Goal: Task Accomplishment & Management: Manage account settings

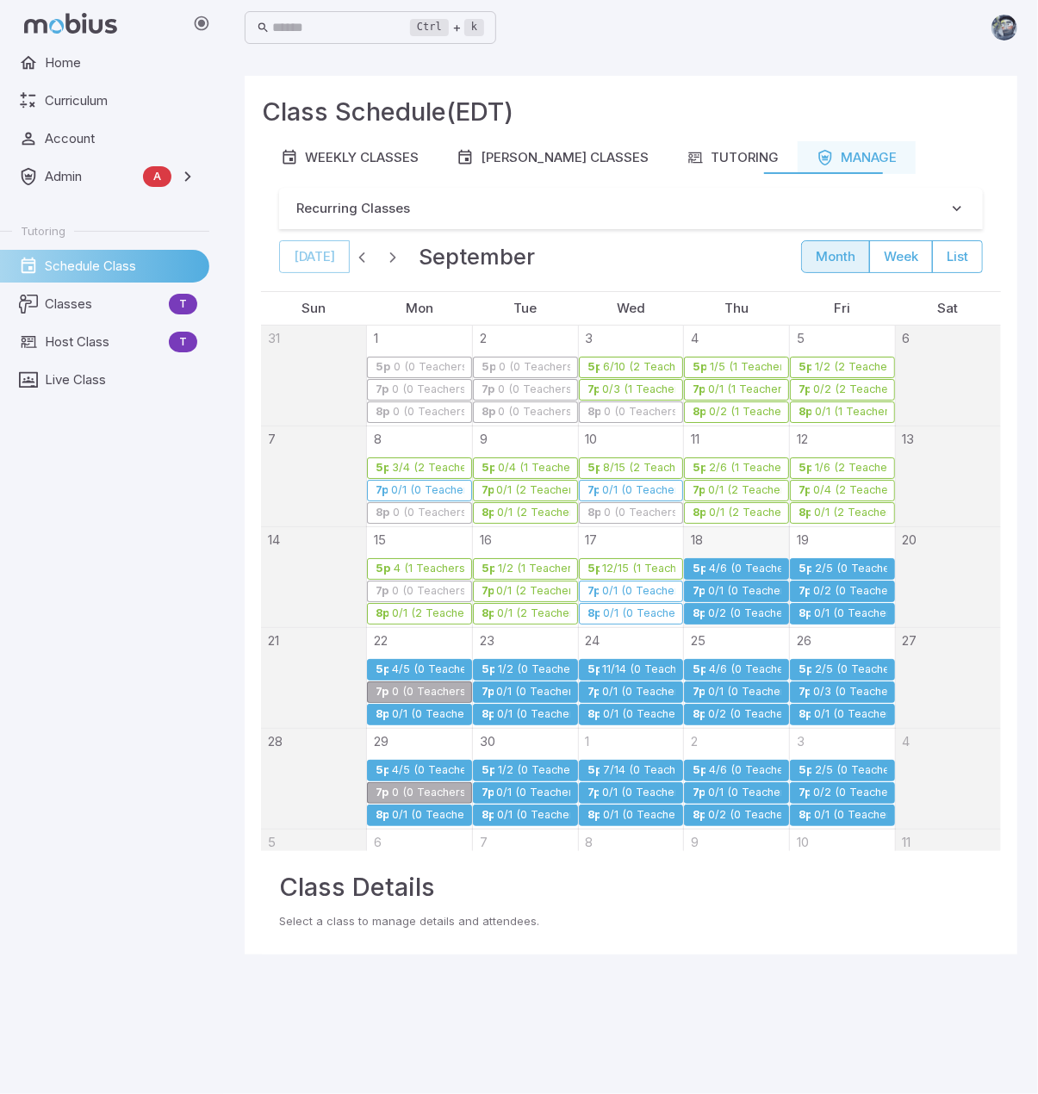
click at [749, 567] on div "4/6 (0 Teachers)" at bounding box center [744, 568] width 73 height 13
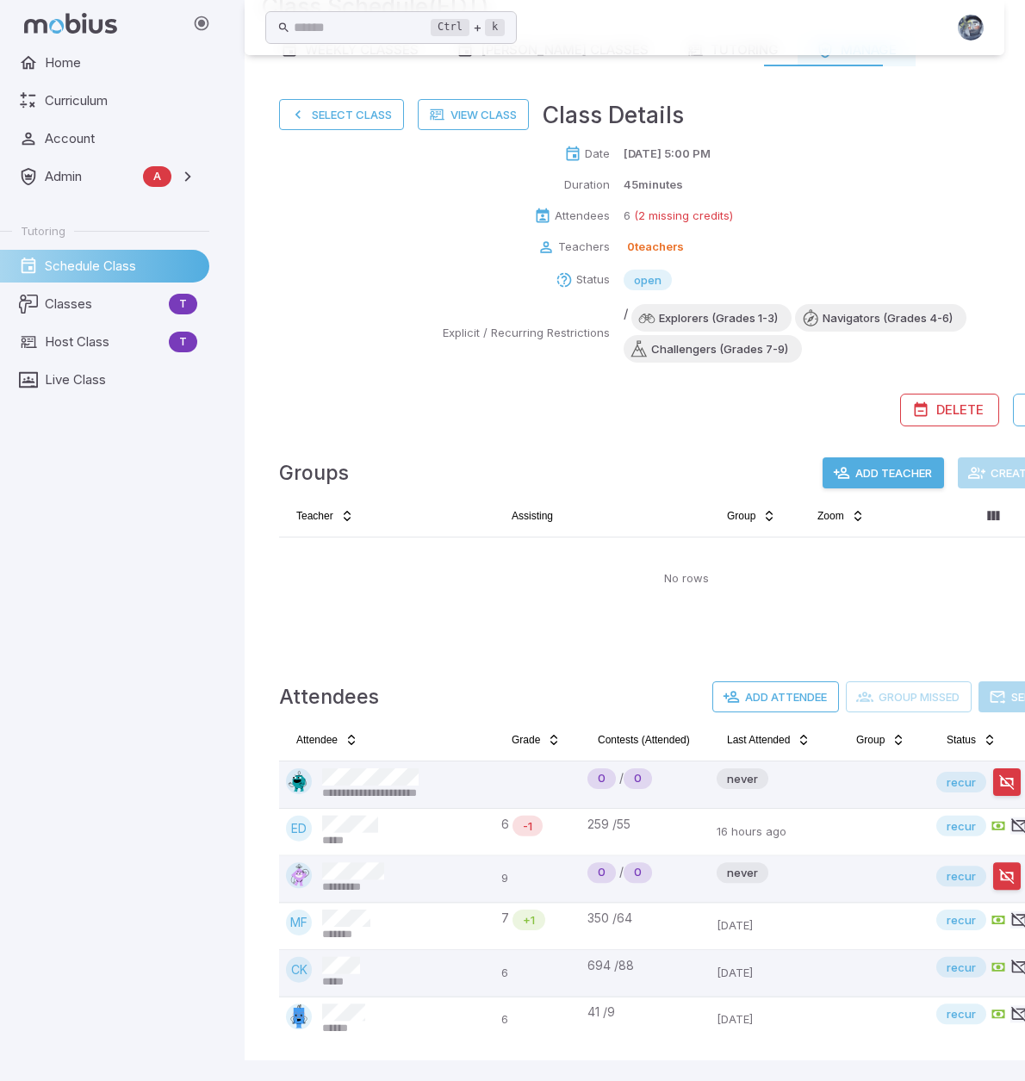
scroll to position [117, 0]
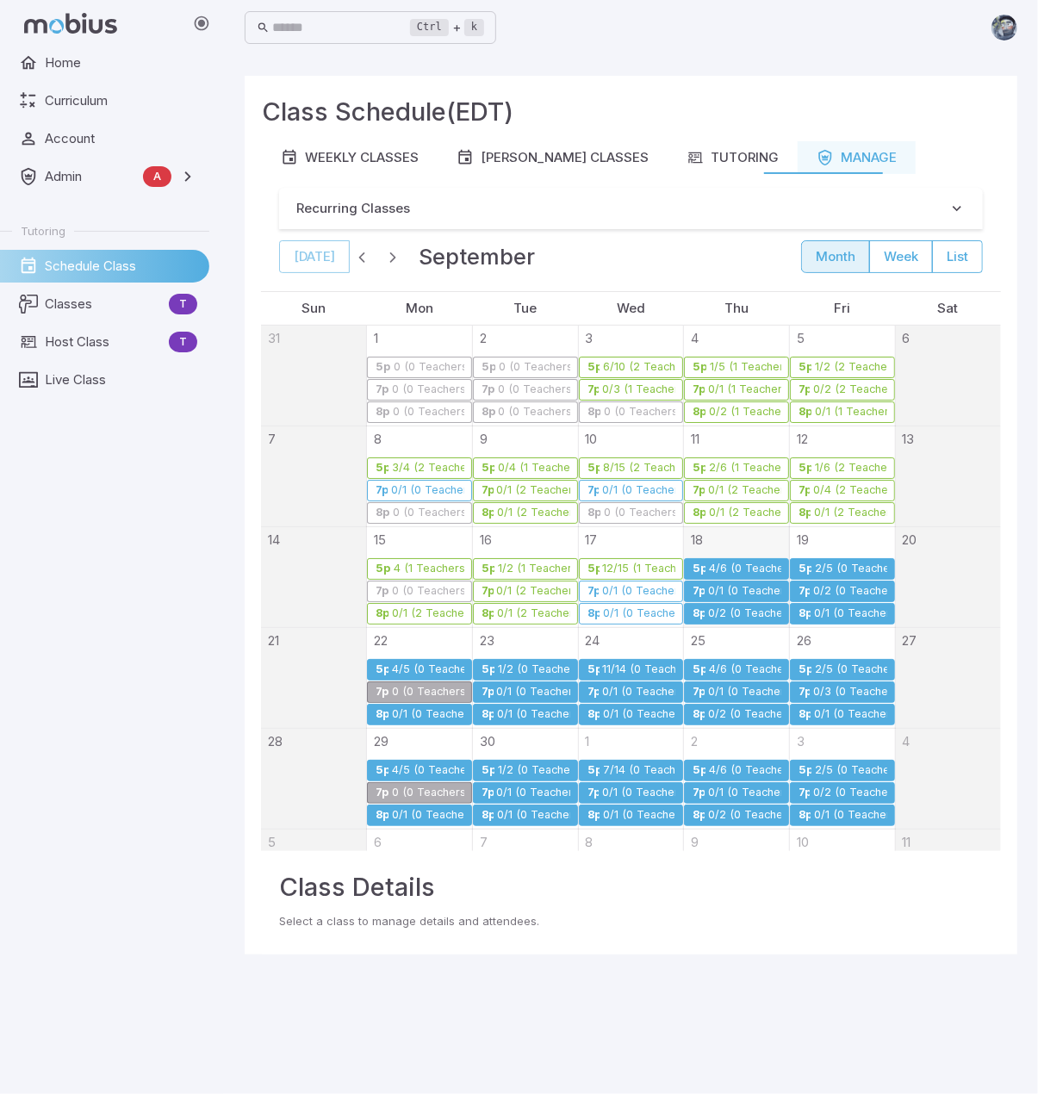
click at [708, 564] on div "4/6 (0 Teachers)" at bounding box center [744, 568] width 73 height 13
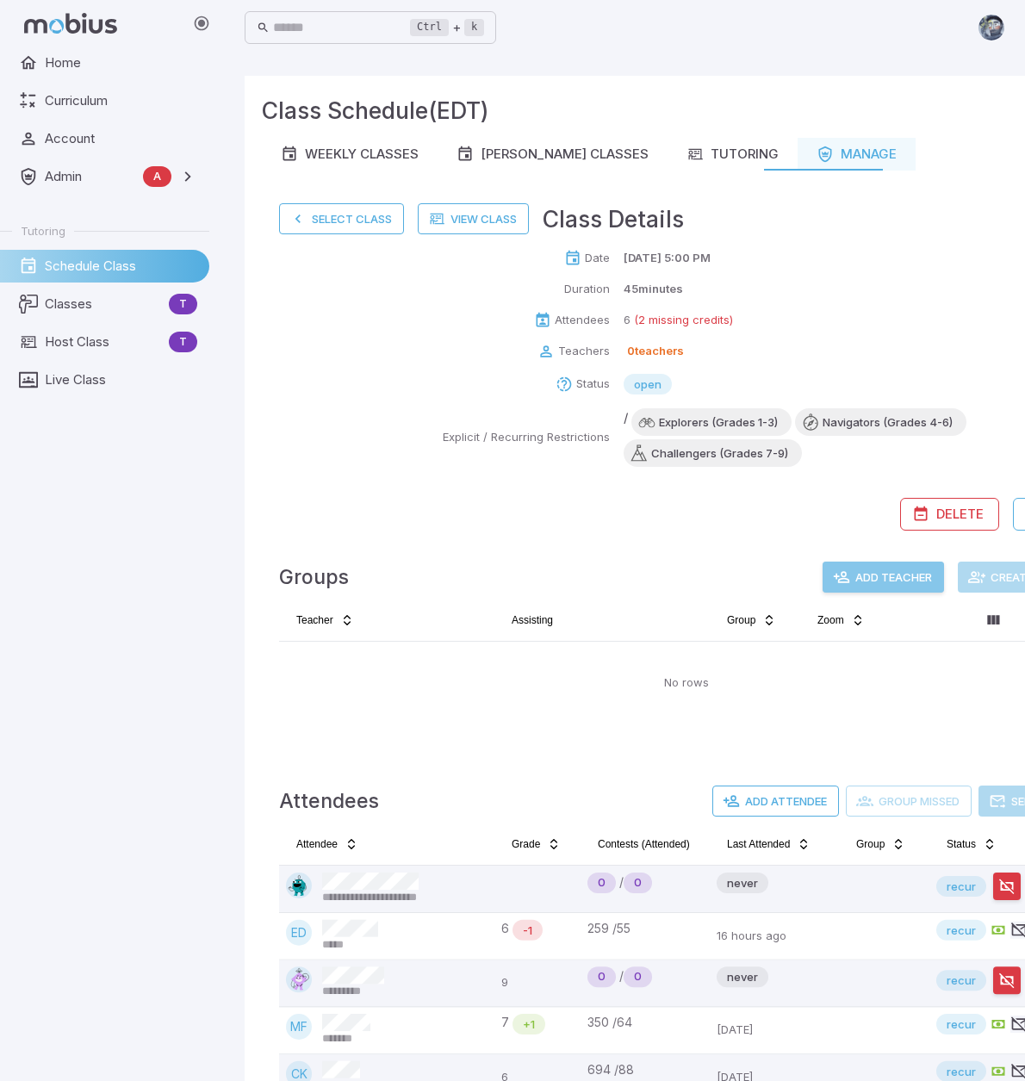
click at [866, 578] on button "Add Teacher" at bounding box center [883, 577] width 121 height 31
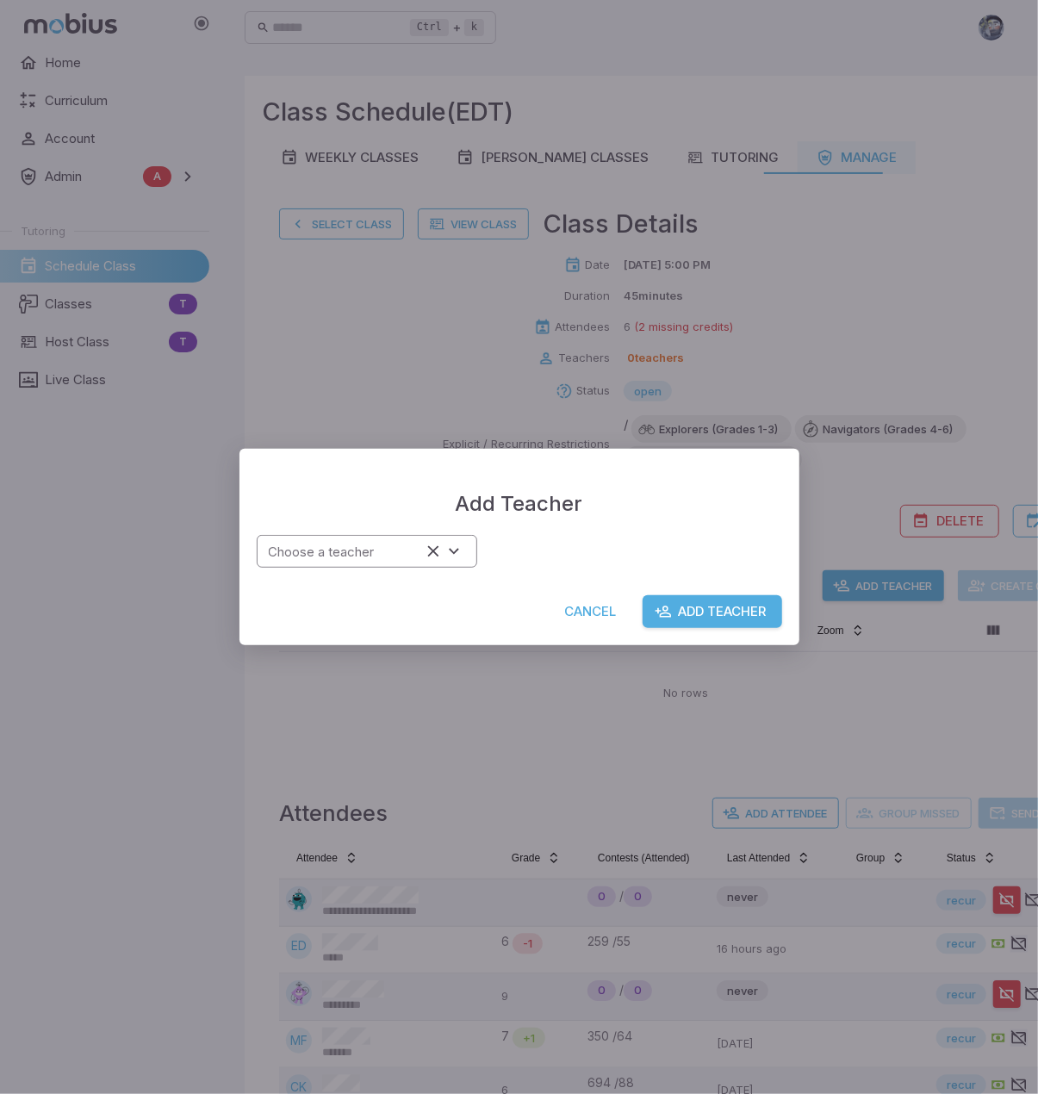
click at [343, 536] on div "Choose a teacher" at bounding box center [367, 552] width 221 height 34
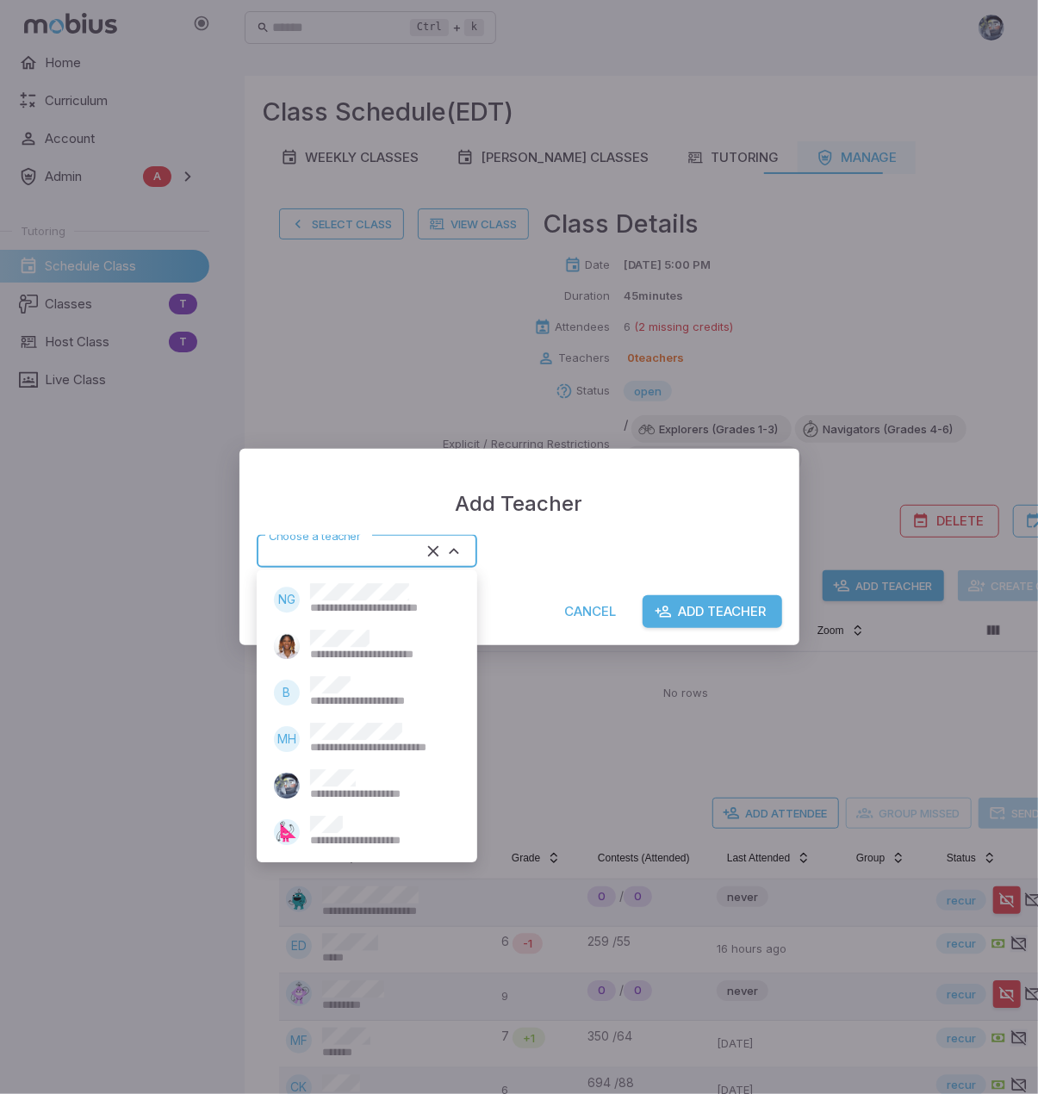
click at [374, 682] on div "**********" at bounding box center [380, 692] width 140 height 33
type input "******"
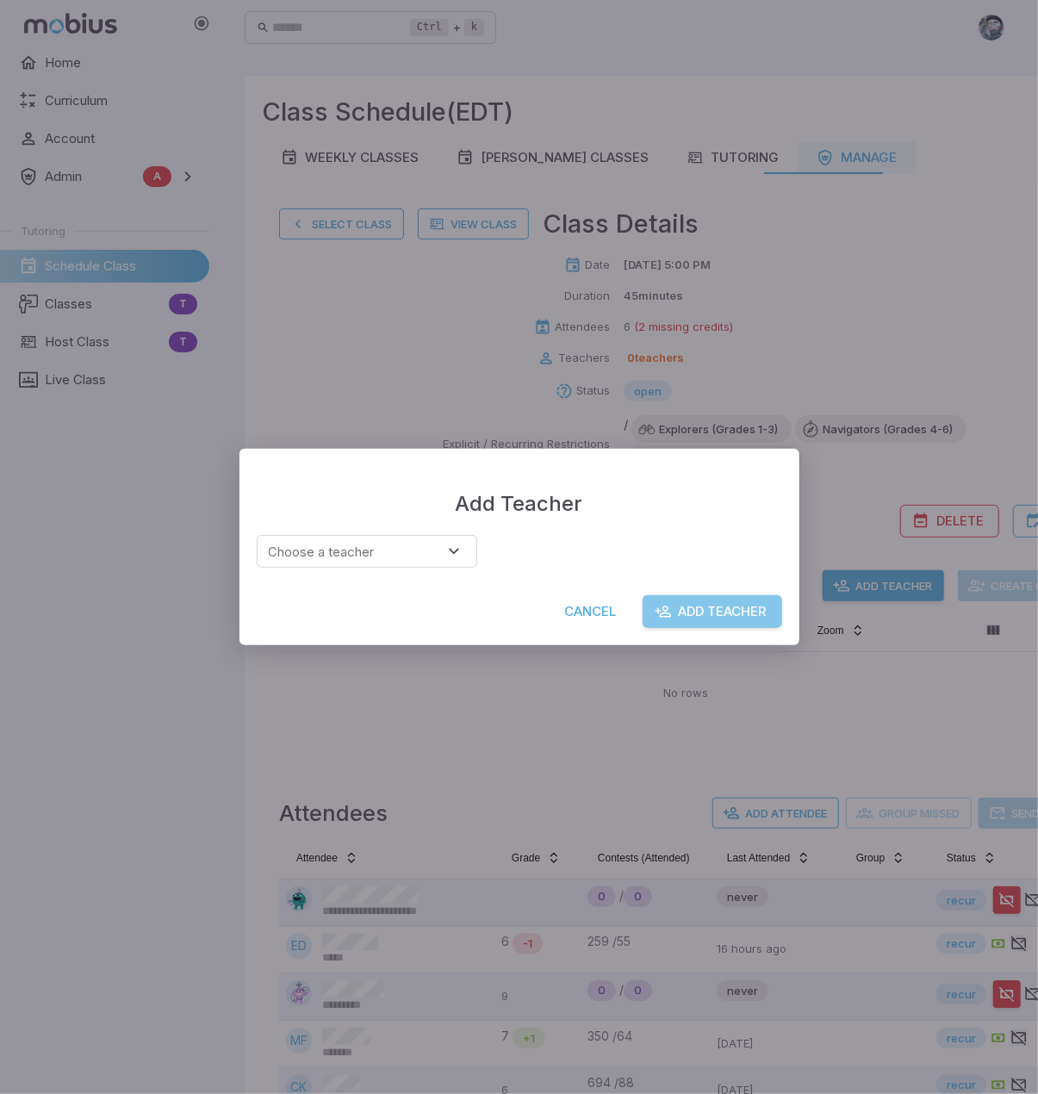
click at [762, 614] on button "Add Teacher" at bounding box center [713, 611] width 140 height 33
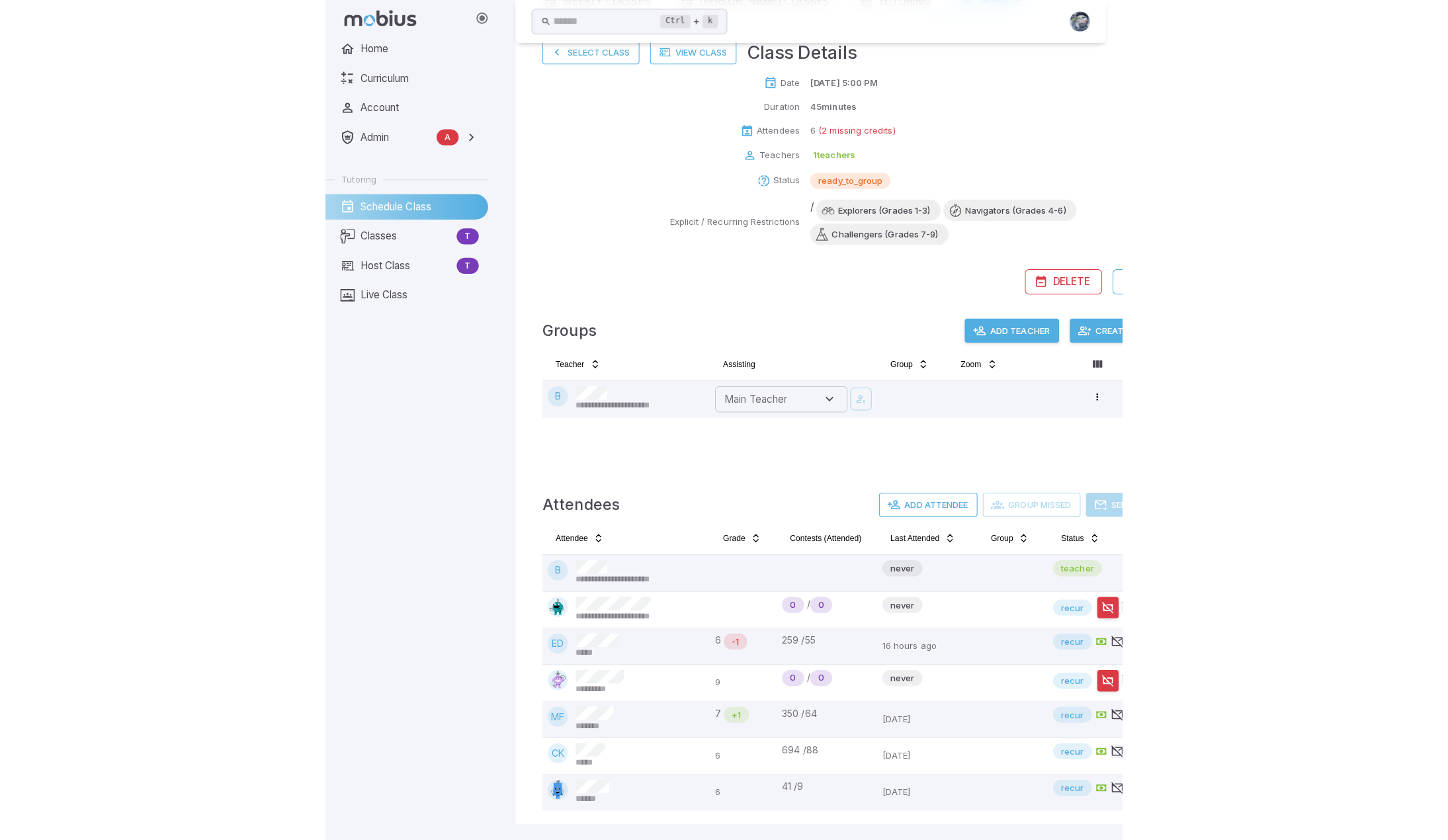
scroll to position [93, 0]
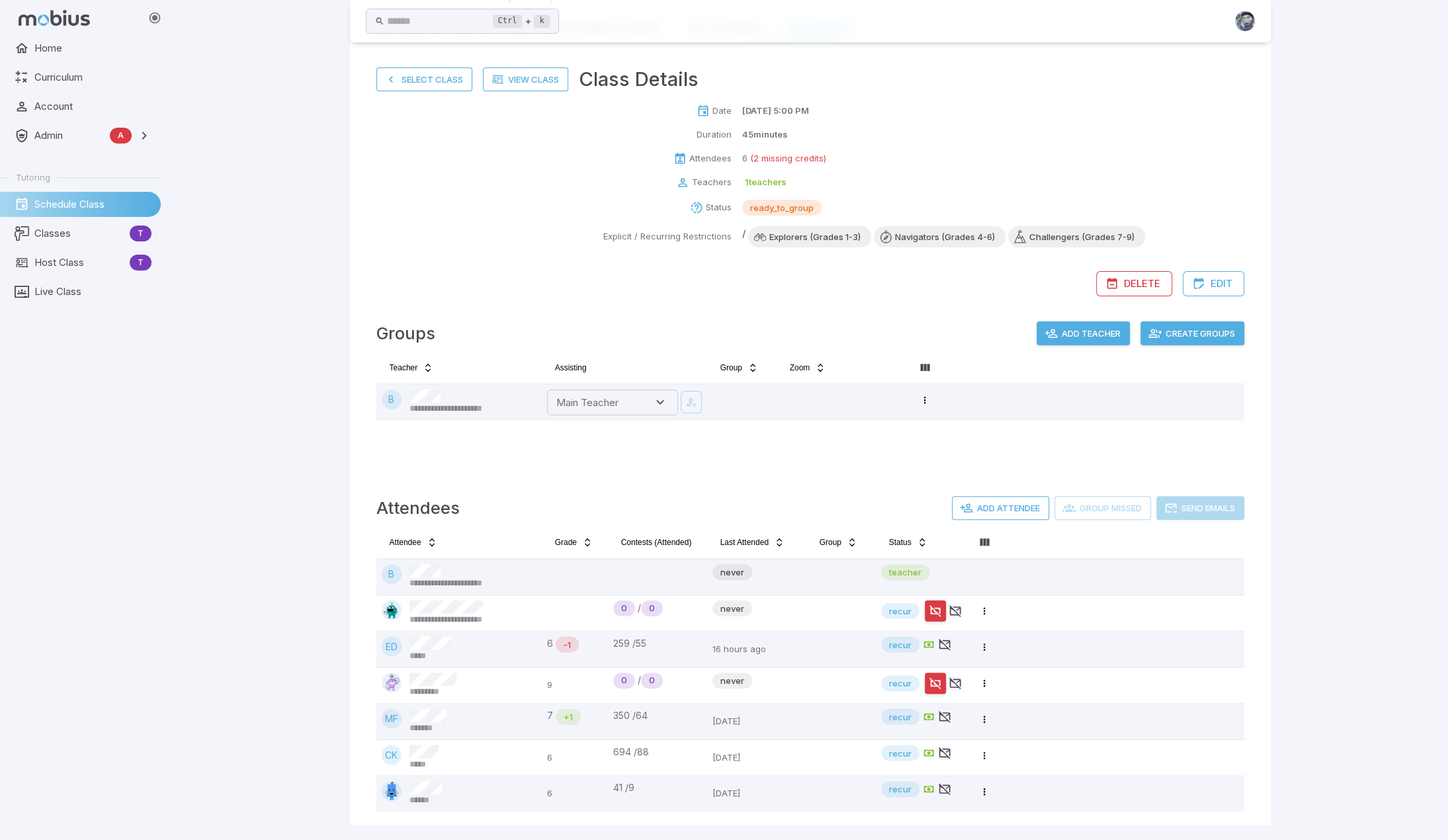
click at [796, 327] on button "Create Groups" at bounding box center [1192, 333] width 104 height 24
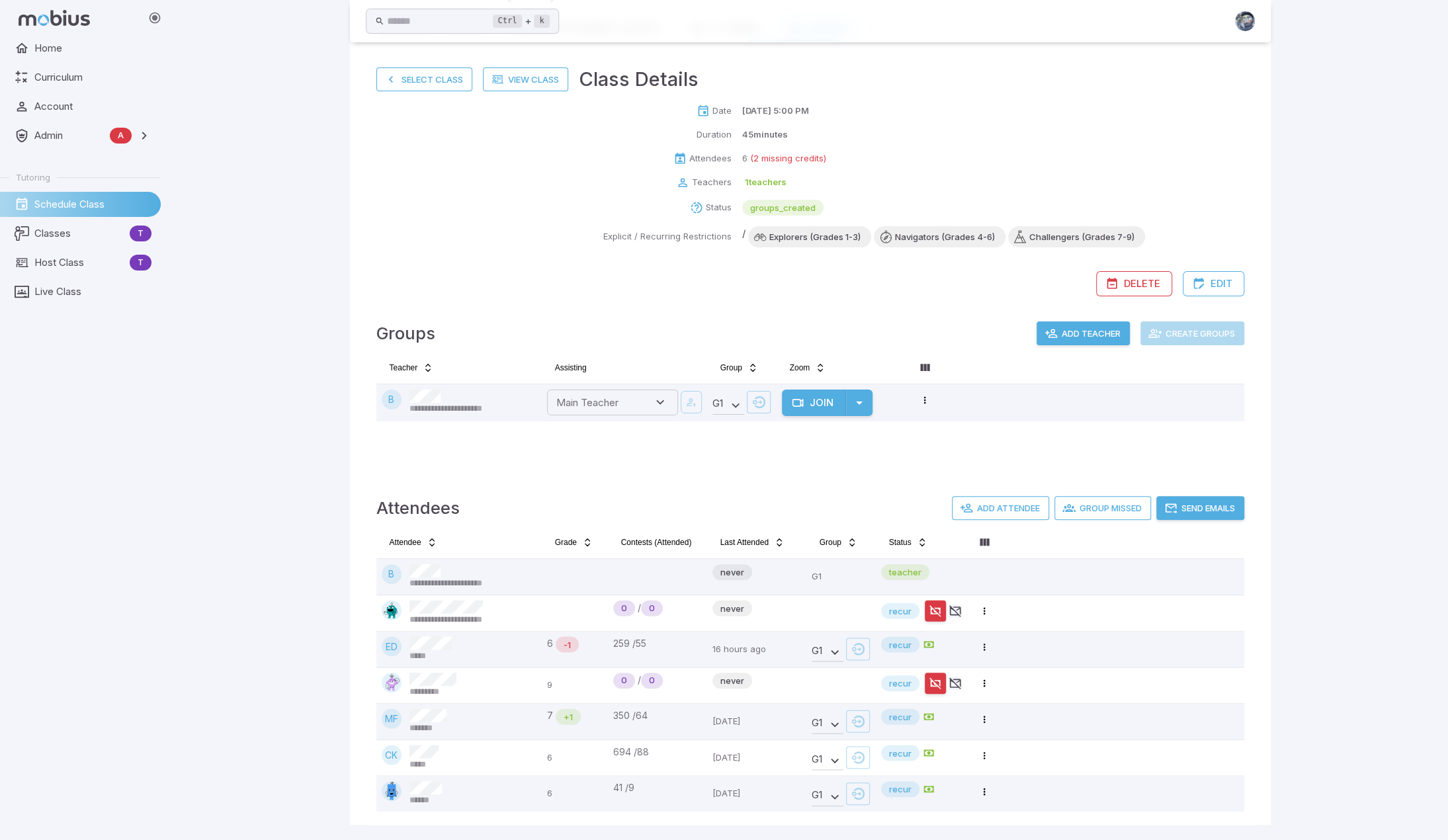
click at [796, 506] on button "Send Emails" at bounding box center [1200, 508] width 88 height 24
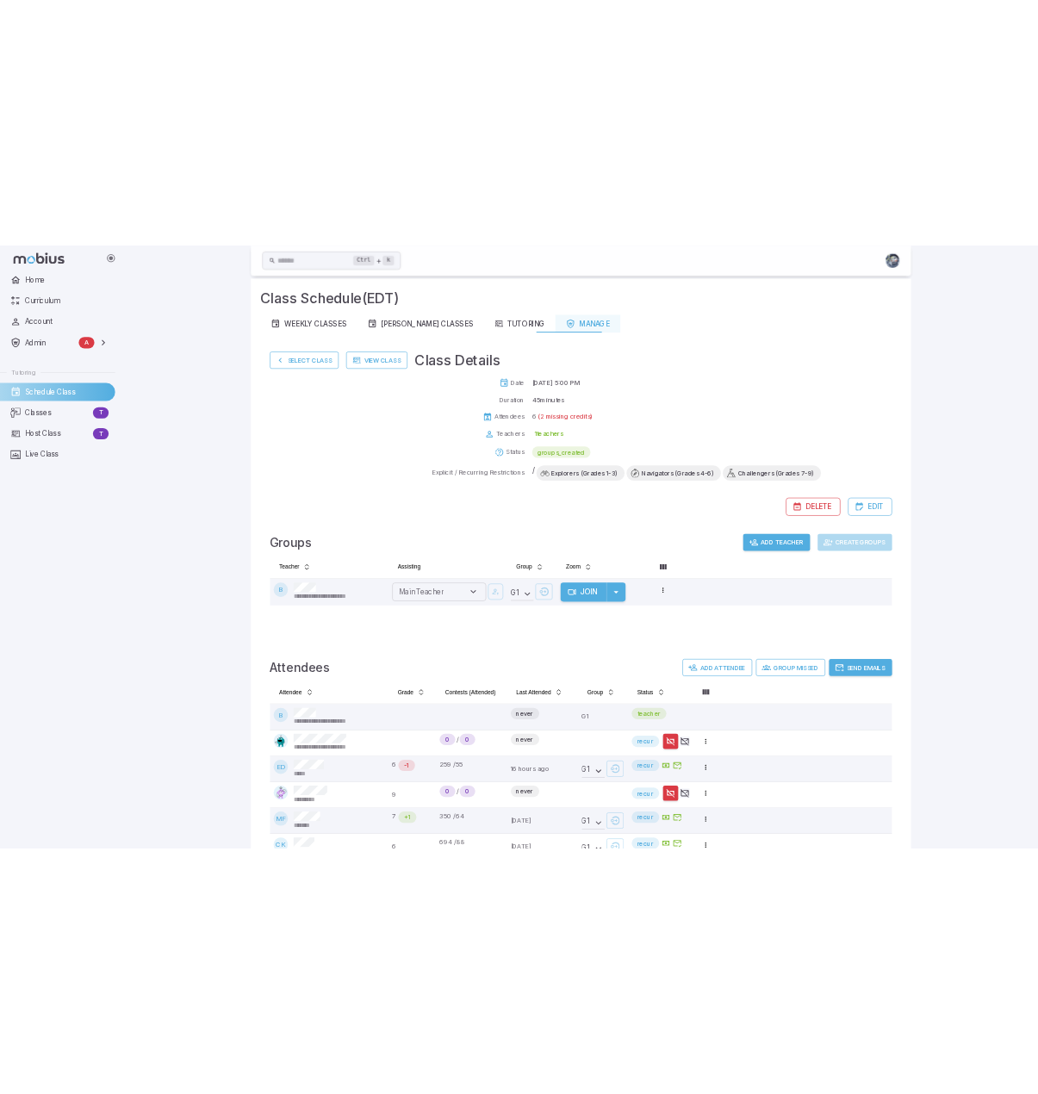
scroll to position [0, 0]
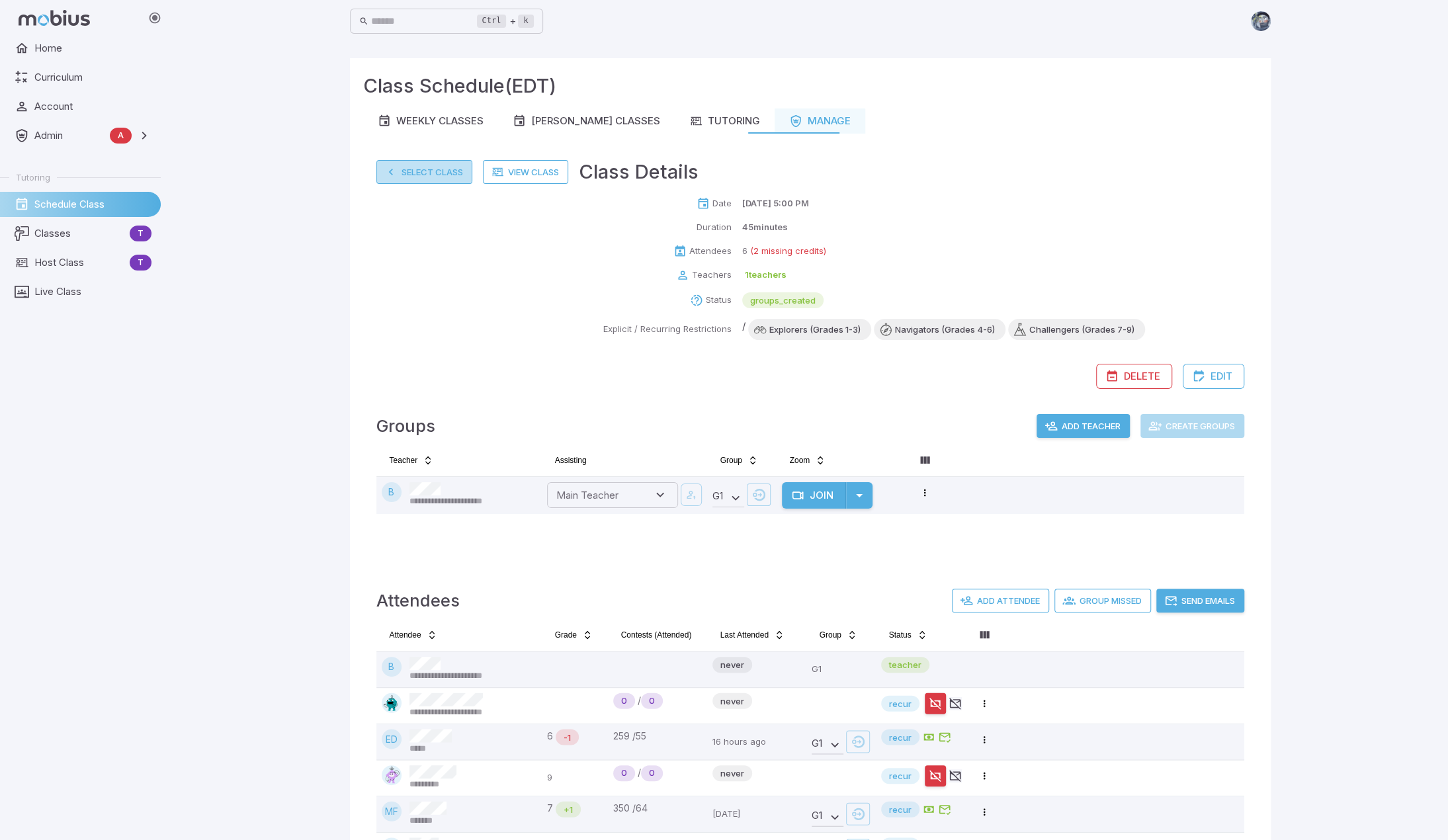
click at [431, 173] on button "Select Class" at bounding box center [424, 171] width 96 height 24
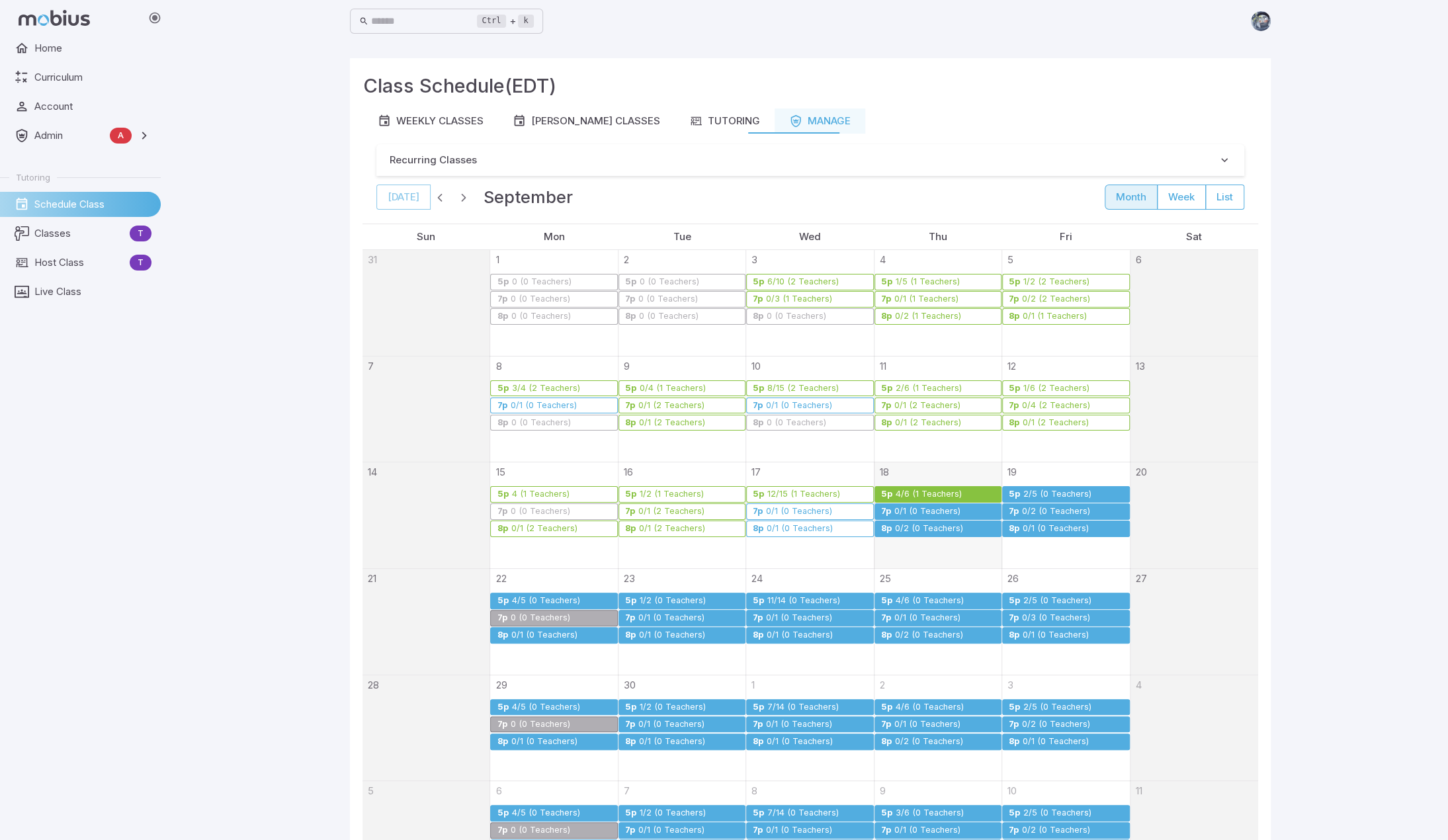
click at [796, 510] on div "0/1 (0 Teachers)" at bounding box center [927, 511] width 68 height 10
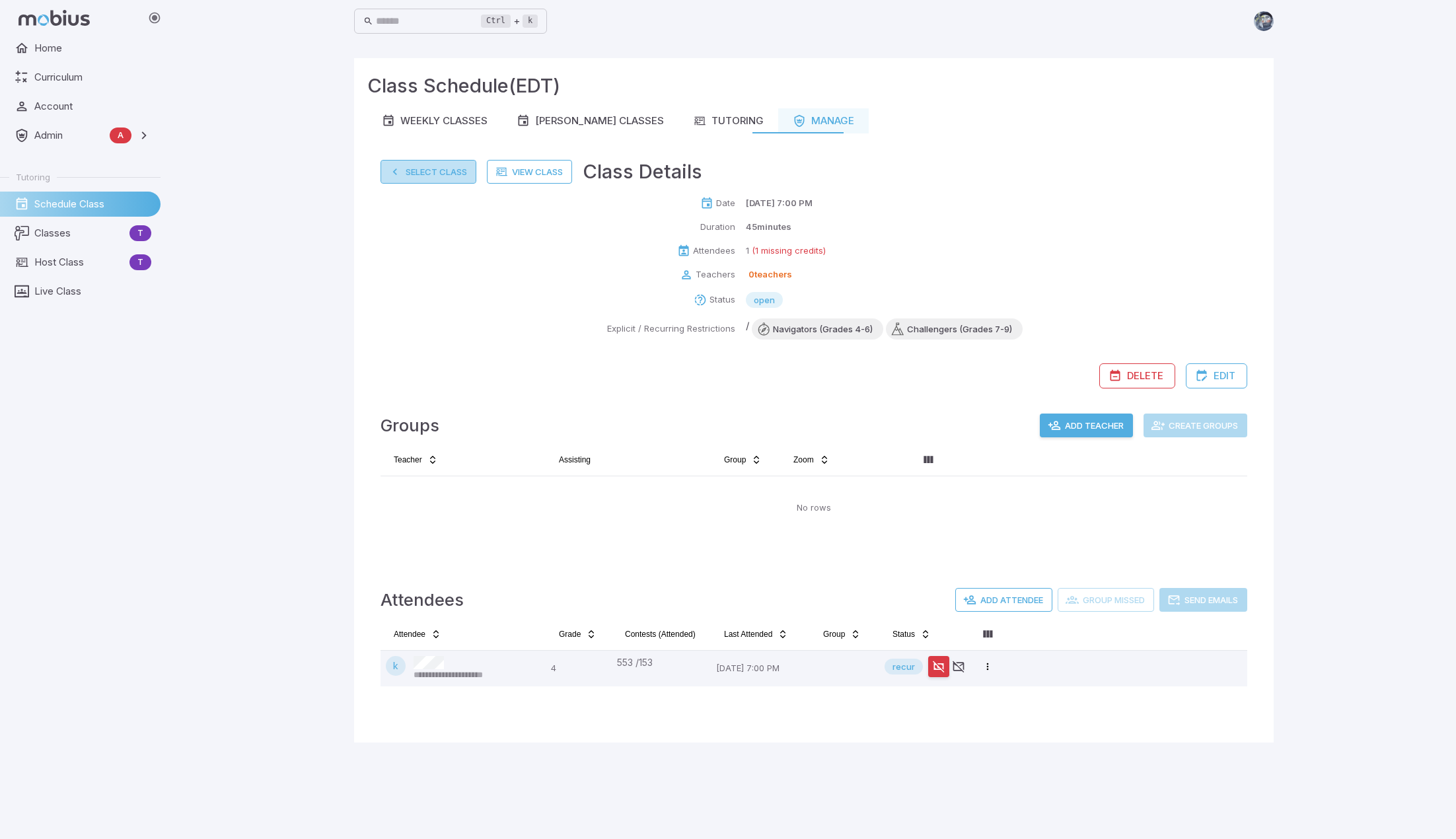
click at [430, 174] on button "Select Class" at bounding box center [428, 171] width 96 height 24
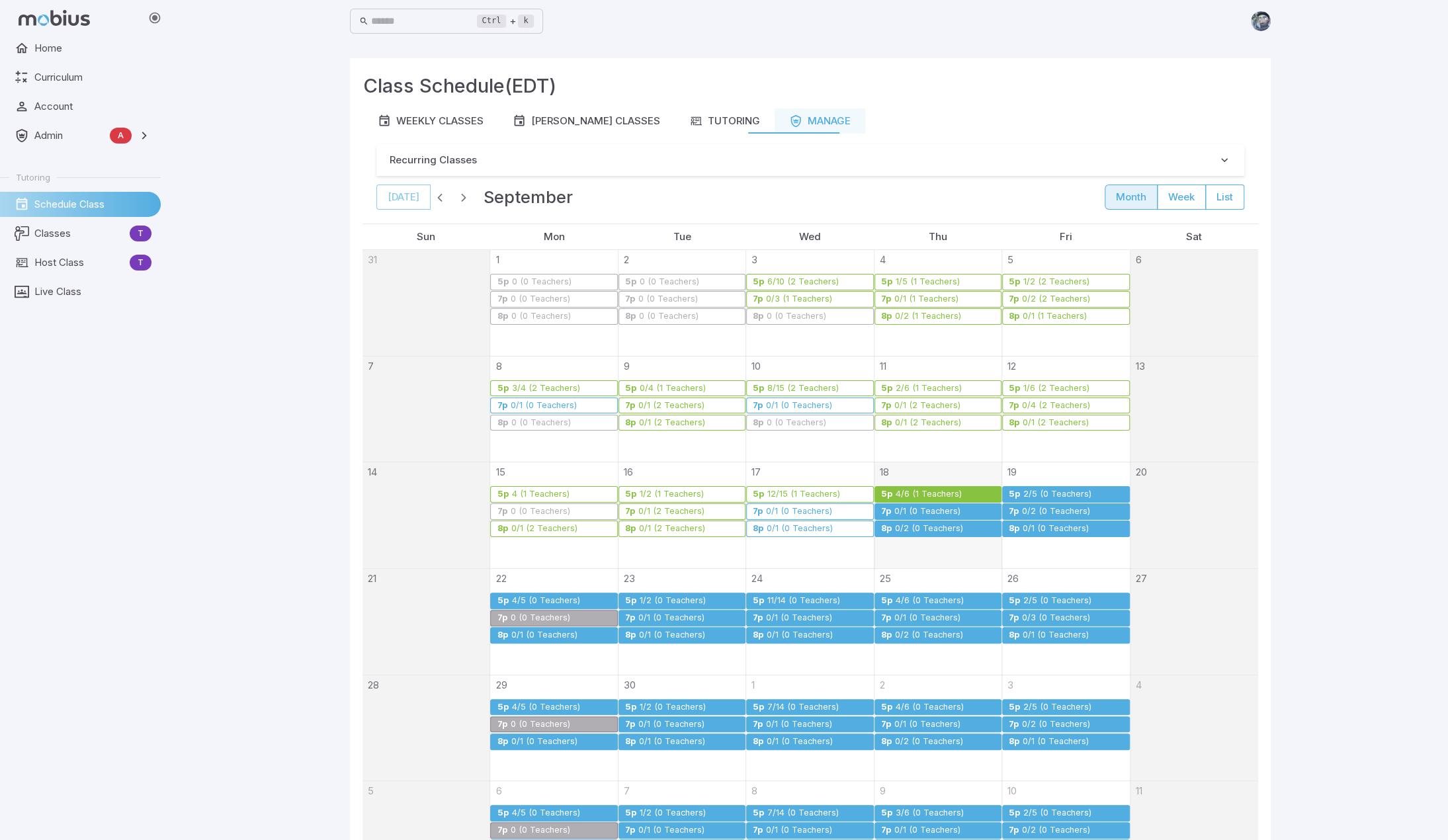
click at [796, 528] on div "0/2 (0 Teachers)" at bounding box center [929, 528] width 69 height 10
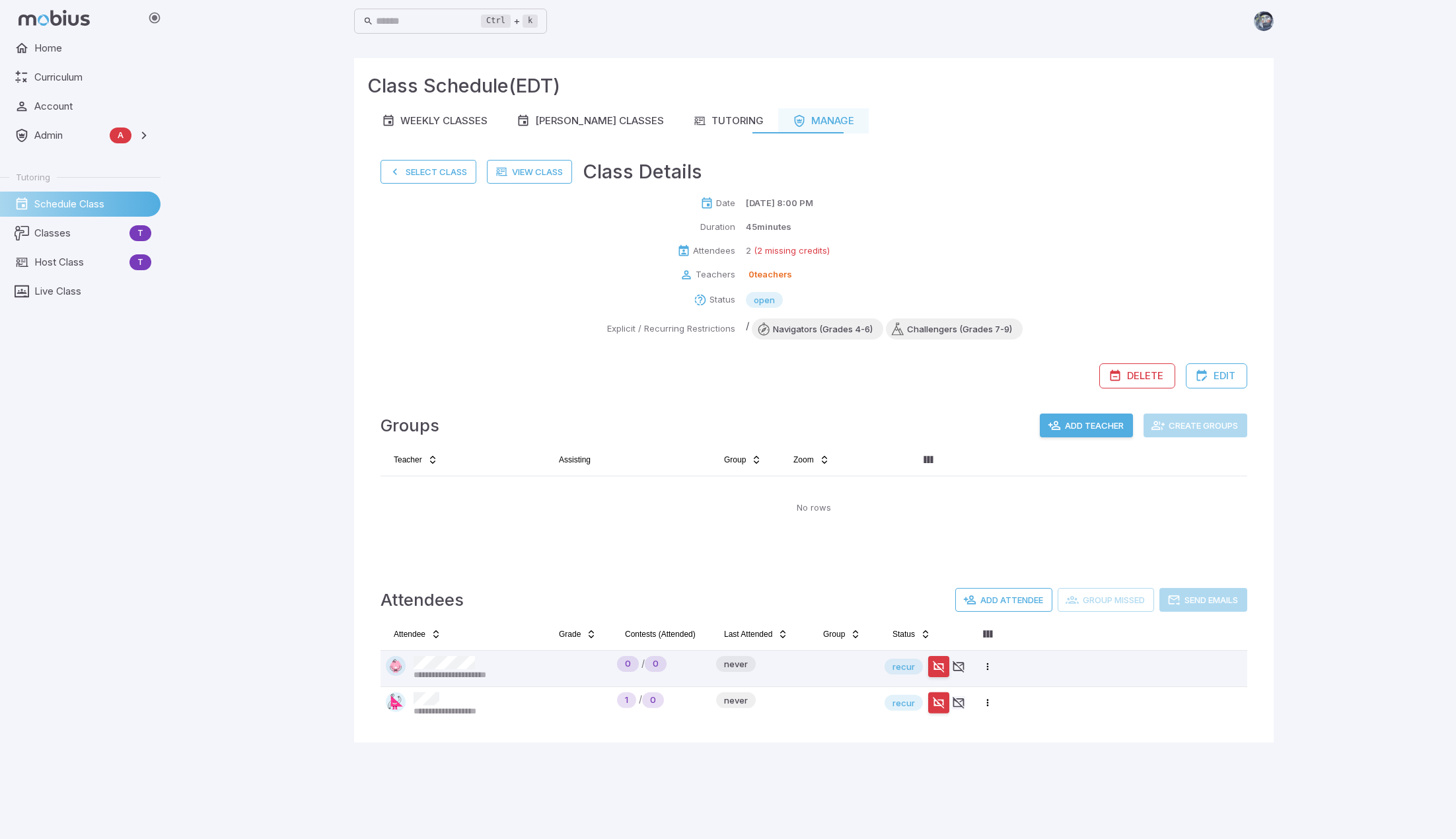
click at [796, 424] on button "Add Teacher" at bounding box center [1086, 425] width 93 height 24
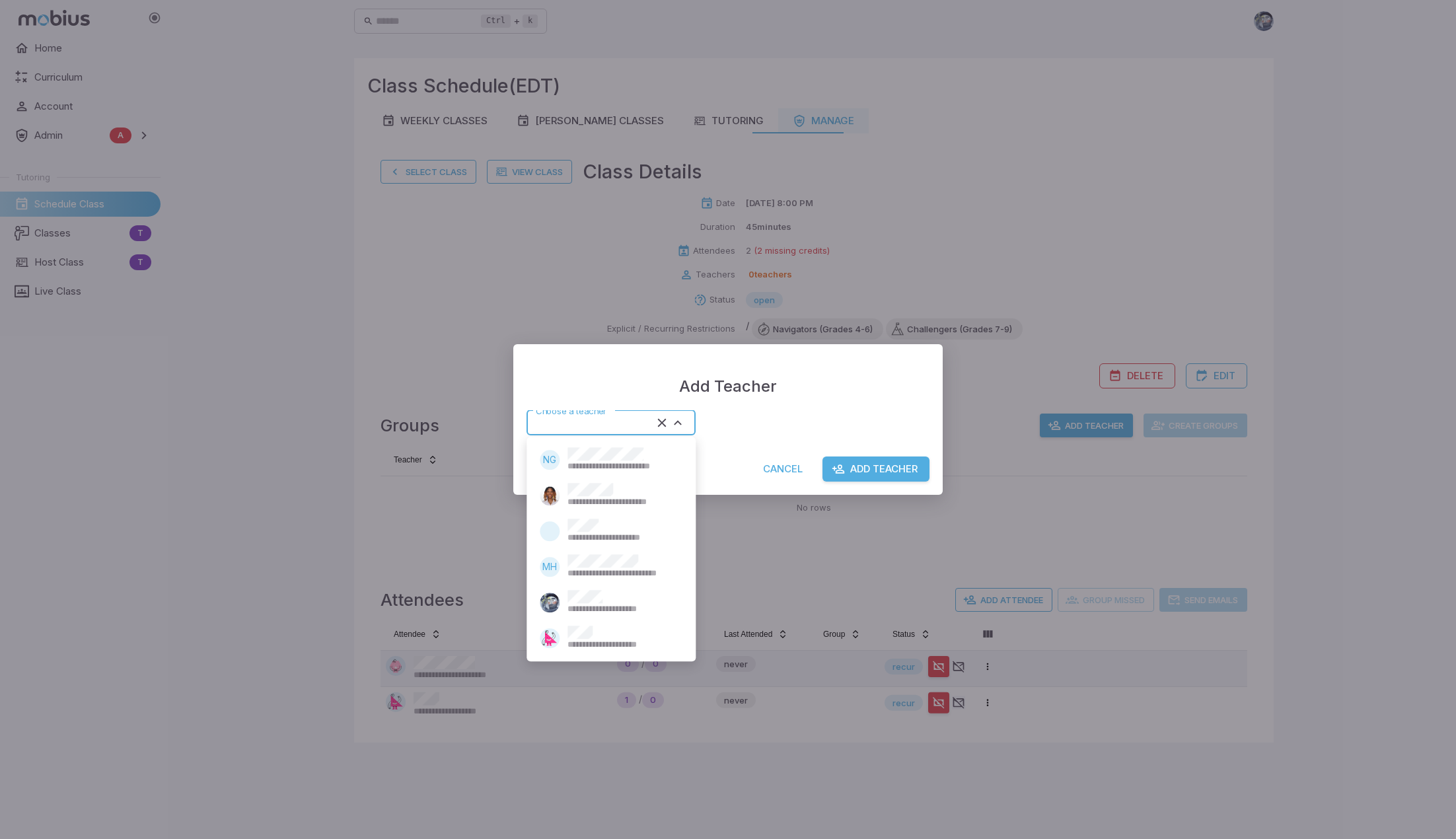
click at [640, 416] on input "Choose a teacher" at bounding box center [591, 423] width 122 height 18
type input "******"
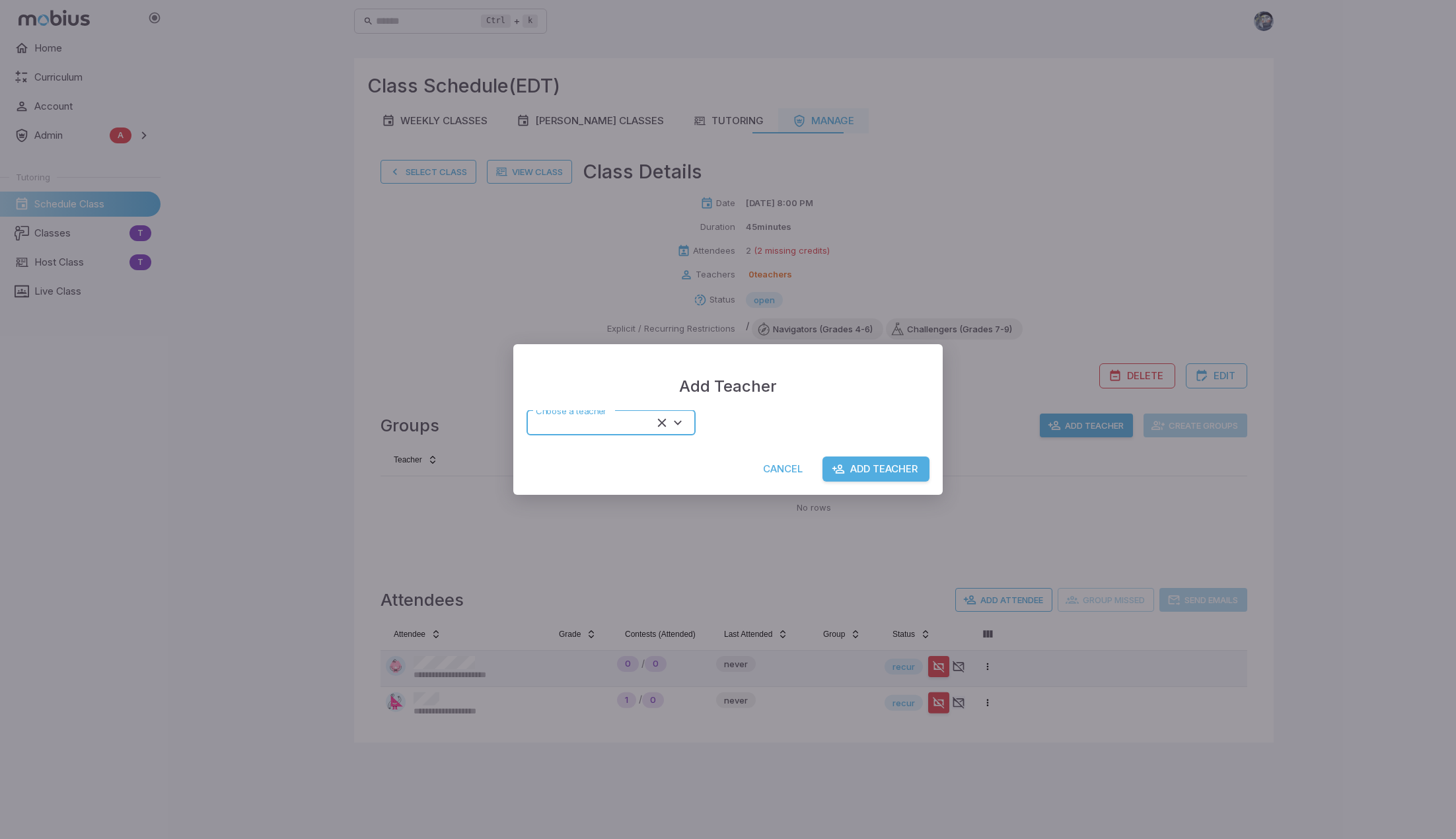
click at [796, 473] on button "Add Teacher" at bounding box center [876, 469] width 107 height 25
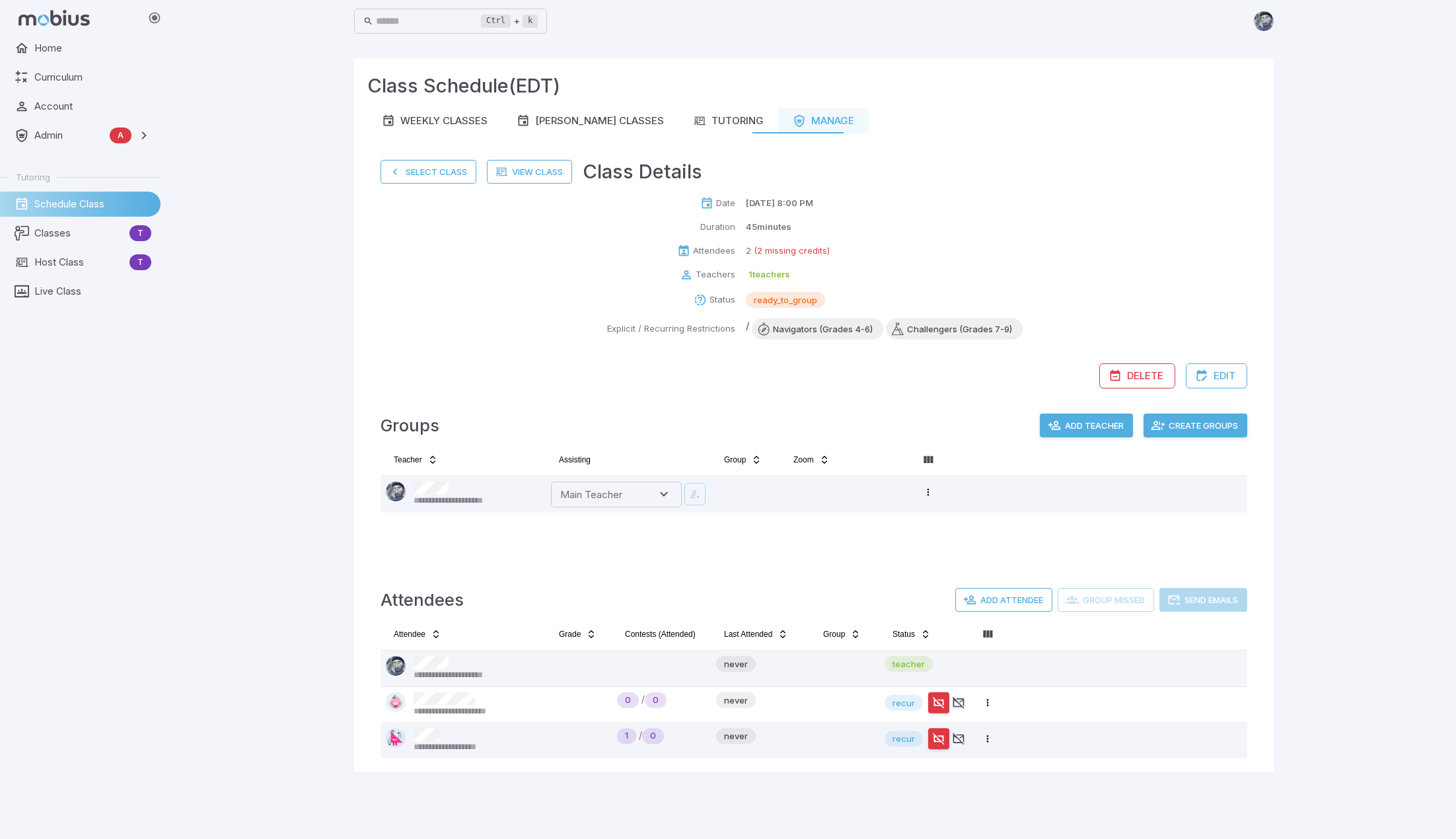
click at [796, 422] on button "Add Teacher" at bounding box center [1086, 425] width 93 height 24
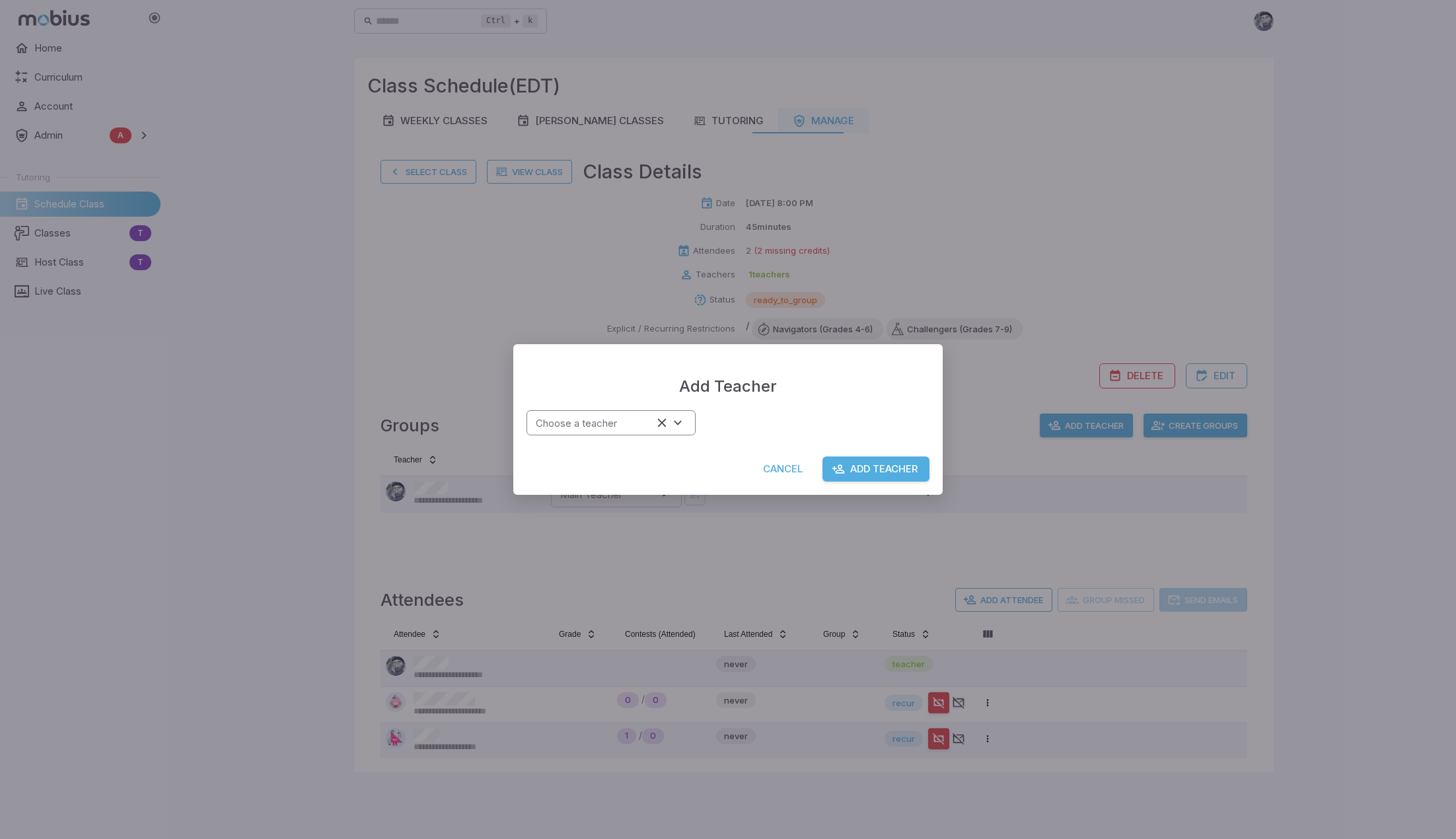
click at [611, 425] on input "Choose a teacher" at bounding box center [591, 423] width 122 height 18
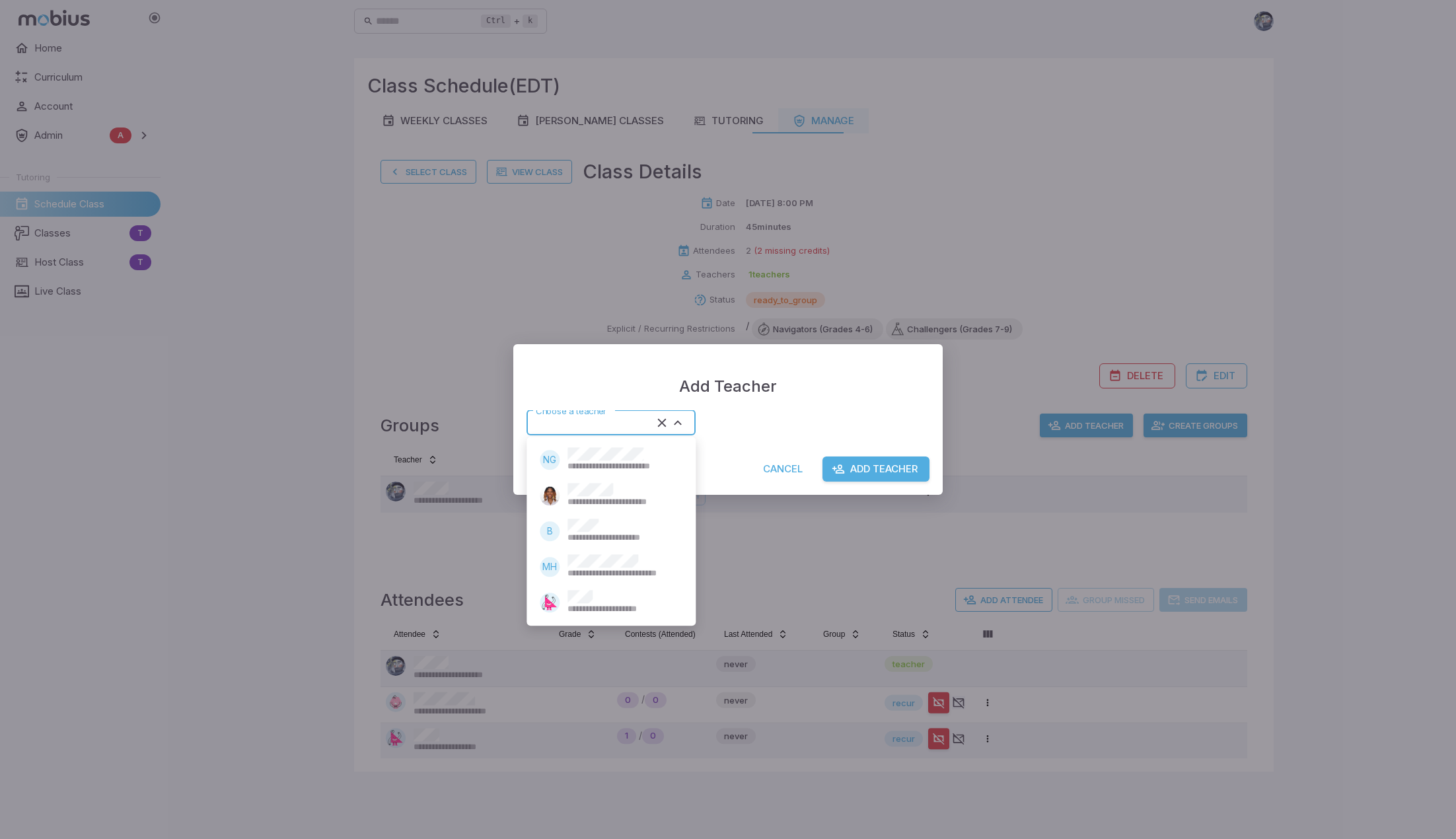
click at [600, 600] on div "**********" at bounding box center [621, 602] width 108 height 25
type input "*****"
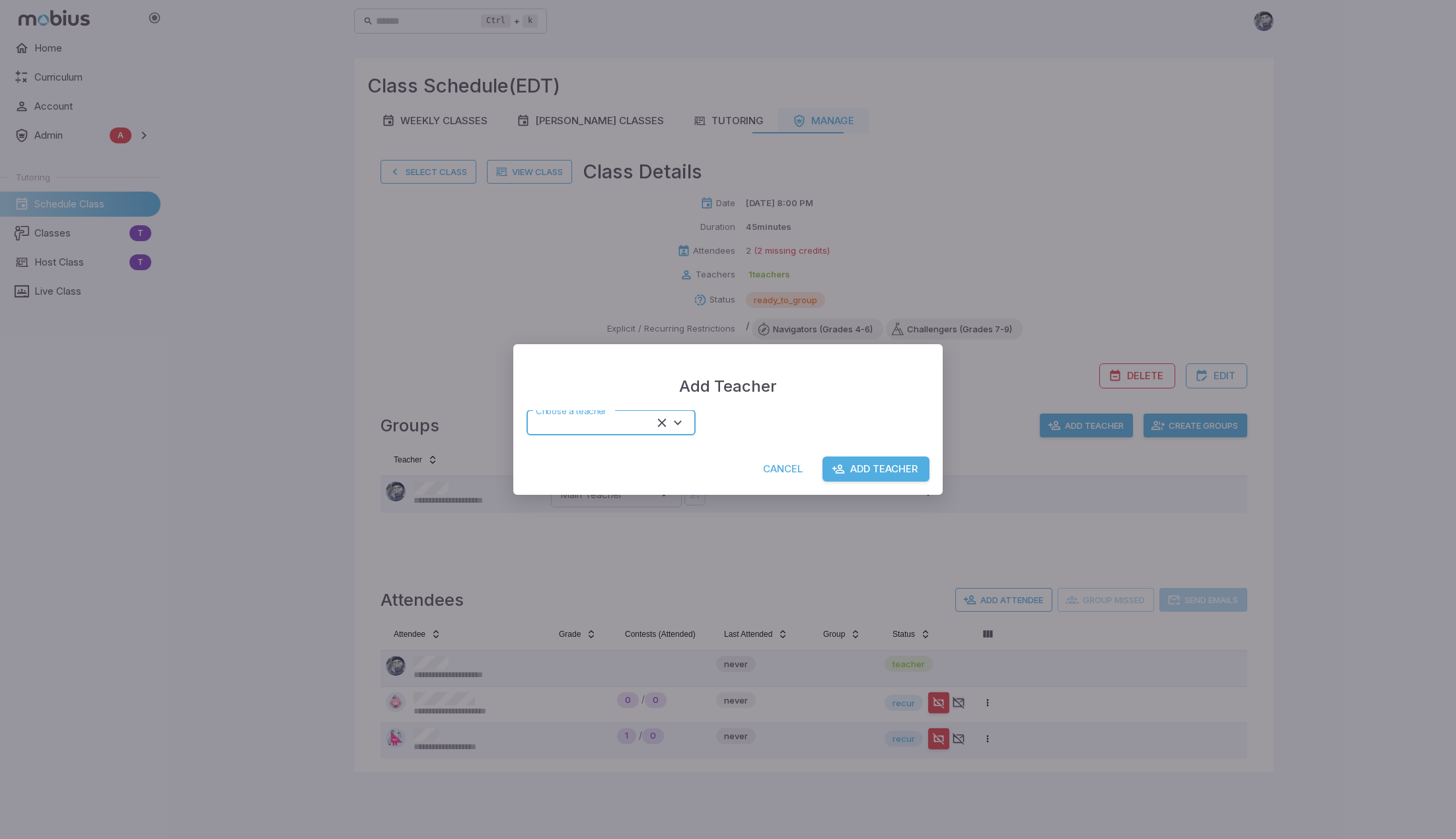
click at [796, 469] on button "Add Teacher" at bounding box center [876, 469] width 107 height 25
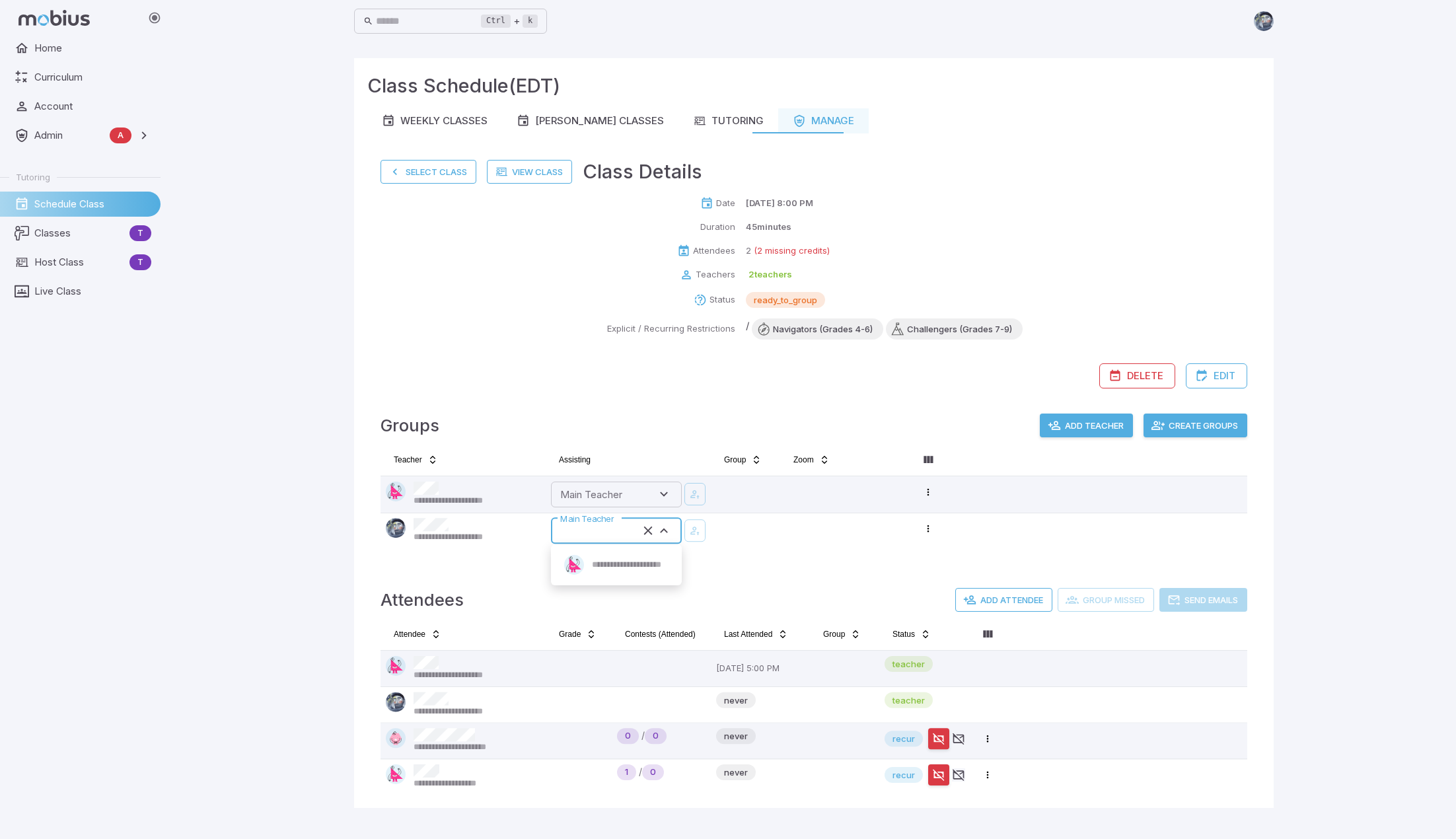
click at [618, 536] on input "Main Teacher" at bounding box center [597, 530] width 84 height 18
click at [608, 569] on span "**********" at bounding box center [646, 574] width 108 height 12
type input "*****"
click at [698, 525] on icon "button" at bounding box center [695, 530] width 12 height 13
click at [796, 425] on button "Create Groups" at bounding box center [1195, 425] width 104 height 24
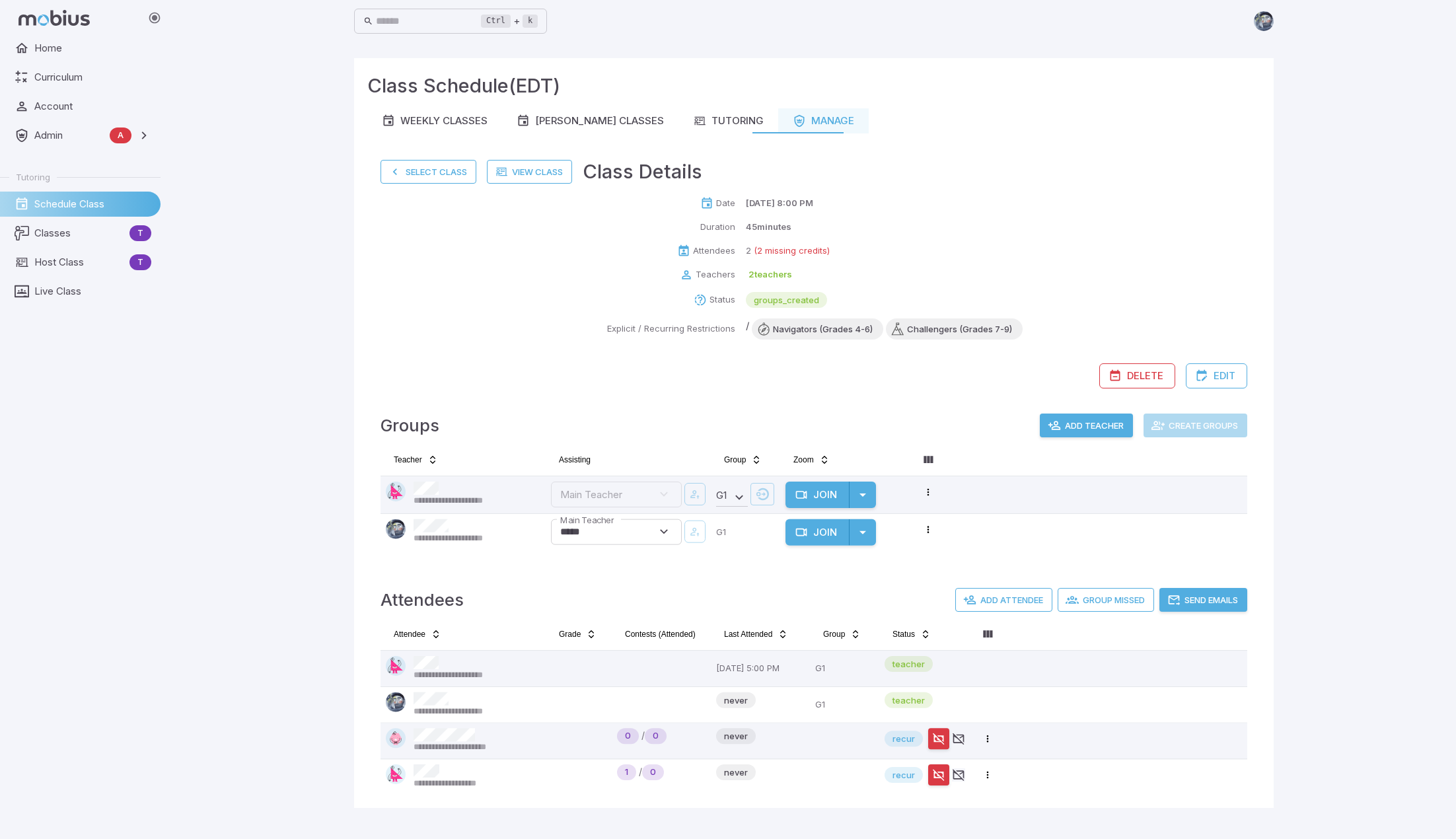
click at [796, 601] on button "Send Emails" at bounding box center [1204, 600] width 88 height 24
click at [440, 168] on button "Select Class" at bounding box center [428, 171] width 96 height 24
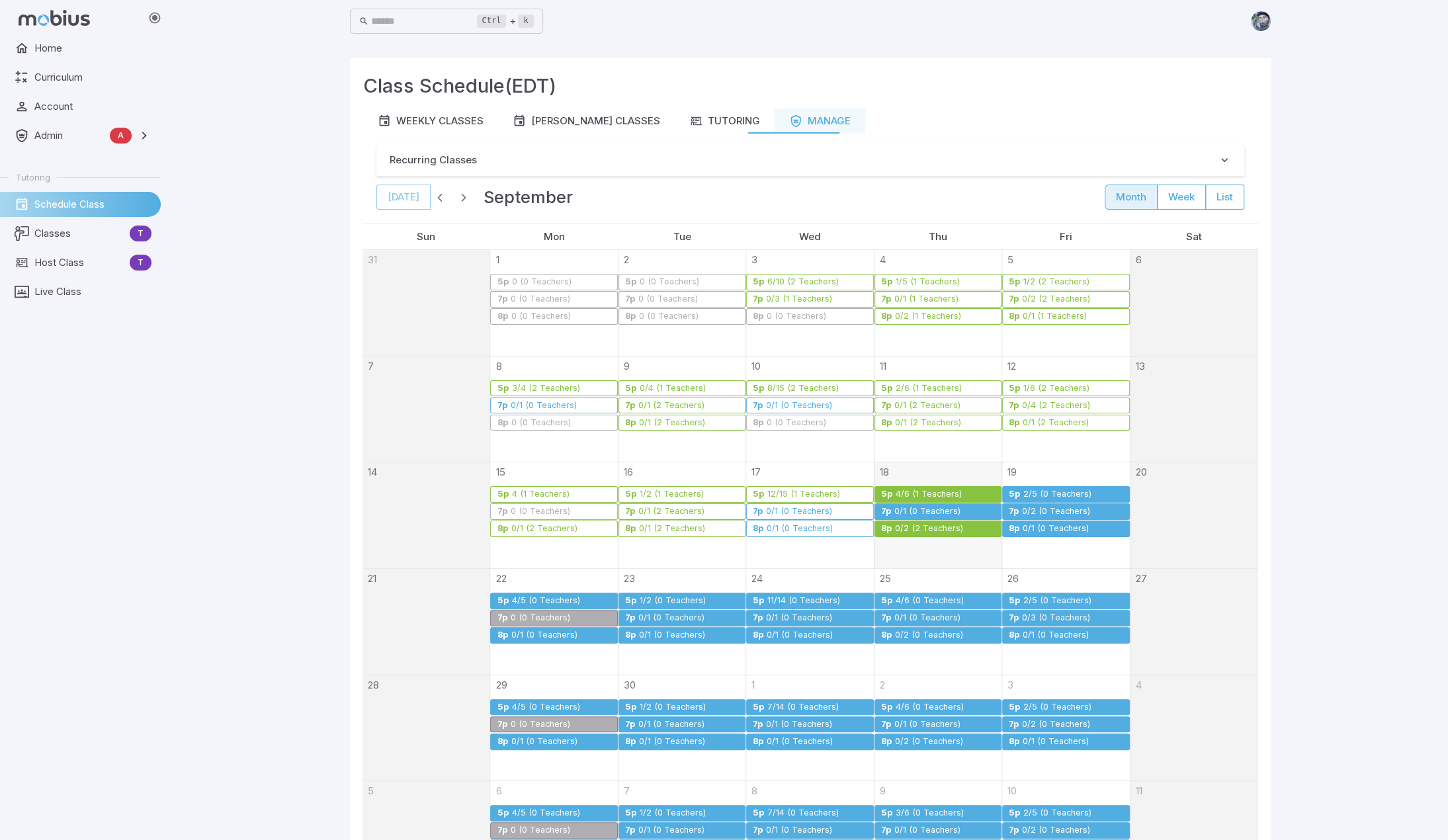
click at [782, 511] on div "0/1 (0 Teachers)" at bounding box center [799, 511] width 68 height 10
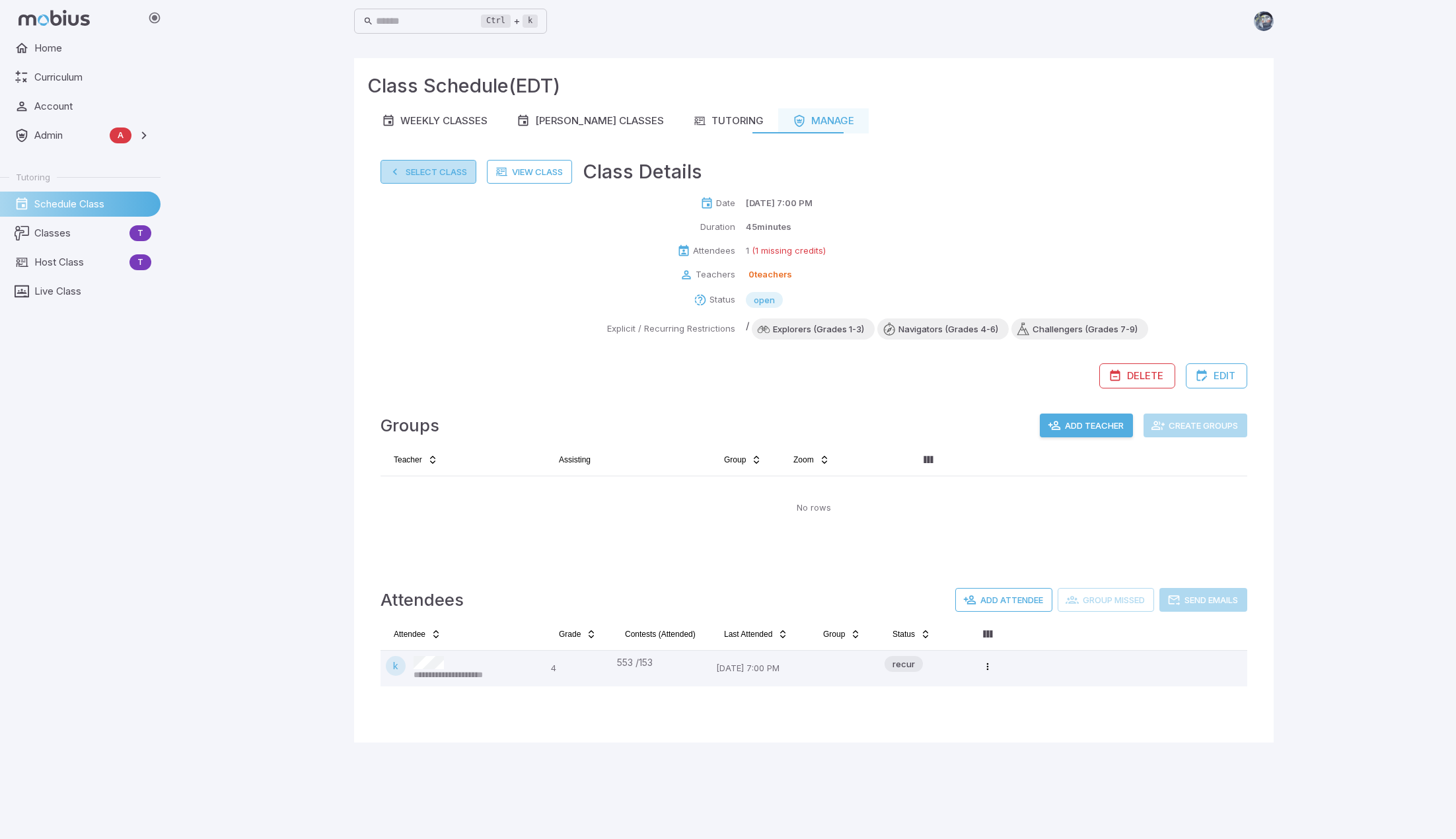
click at [462, 169] on button "Select Class" at bounding box center [428, 171] width 96 height 24
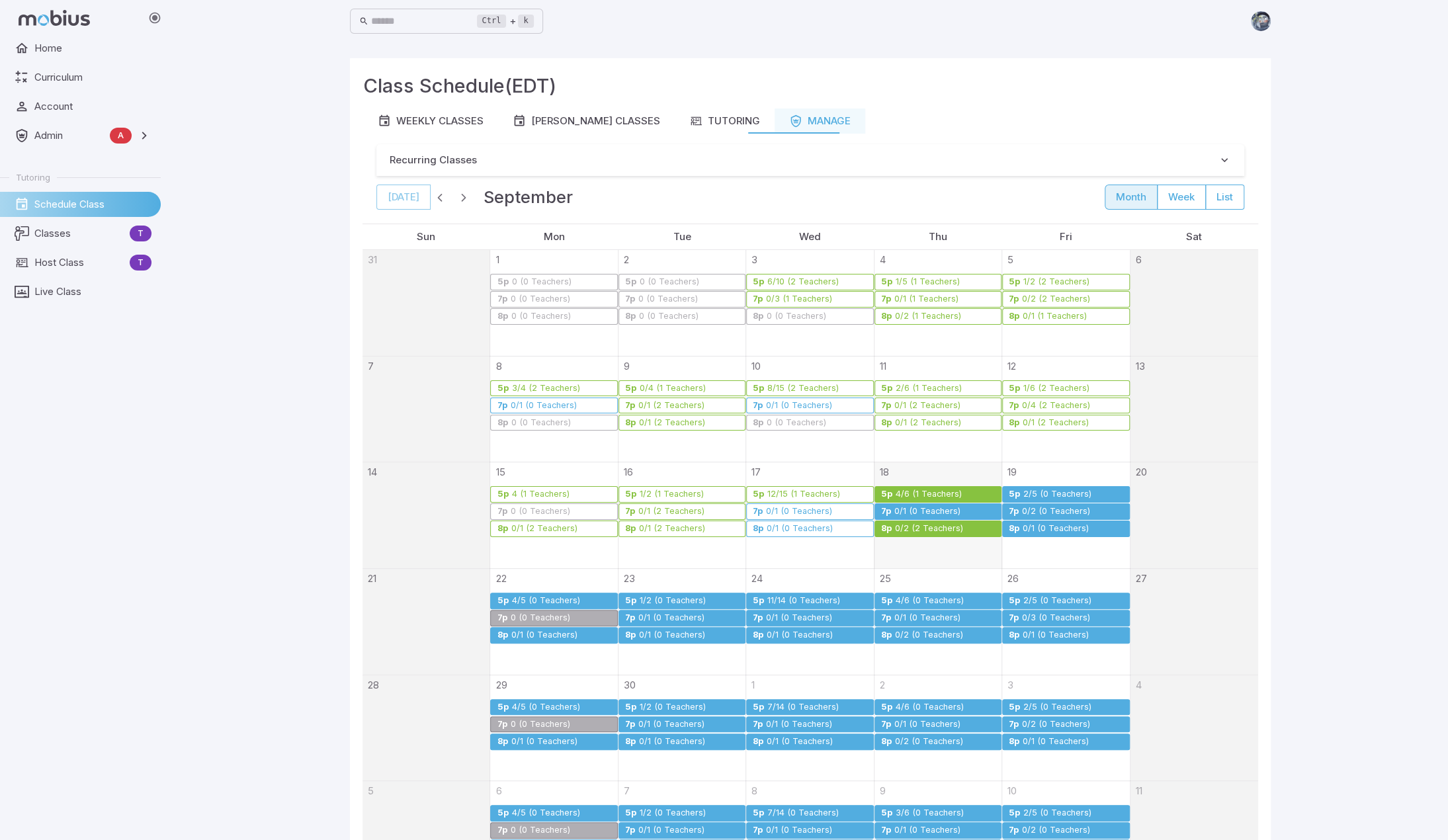
click at [796, 524] on div "0/2 (2 Teachers)" at bounding box center [929, 528] width 69 height 10
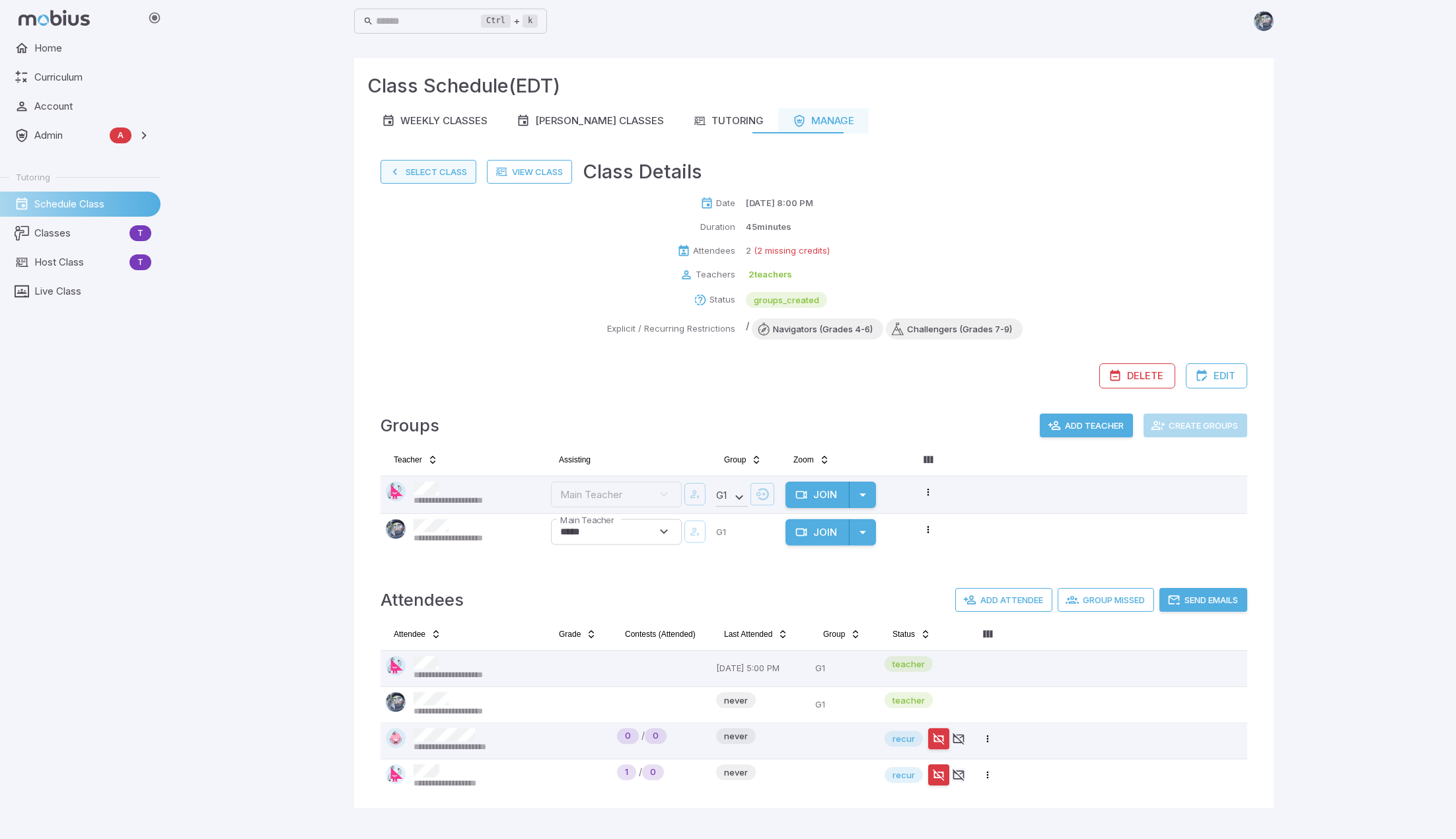
click at [422, 167] on button "Select Class" at bounding box center [428, 171] width 96 height 24
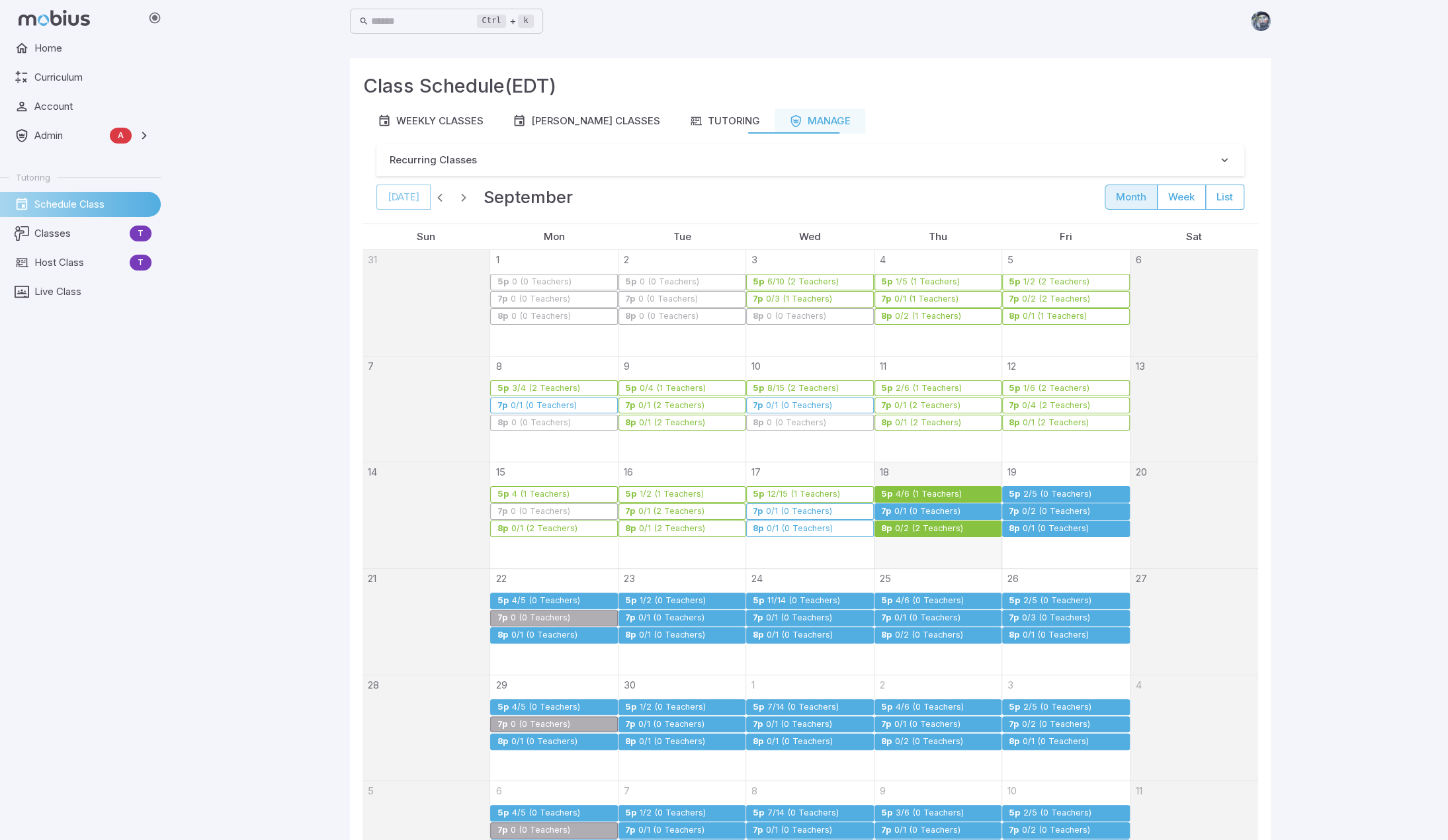
click at [796, 526] on div "0/1 (0 Teachers)" at bounding box center [799, 528] width 68 height 10
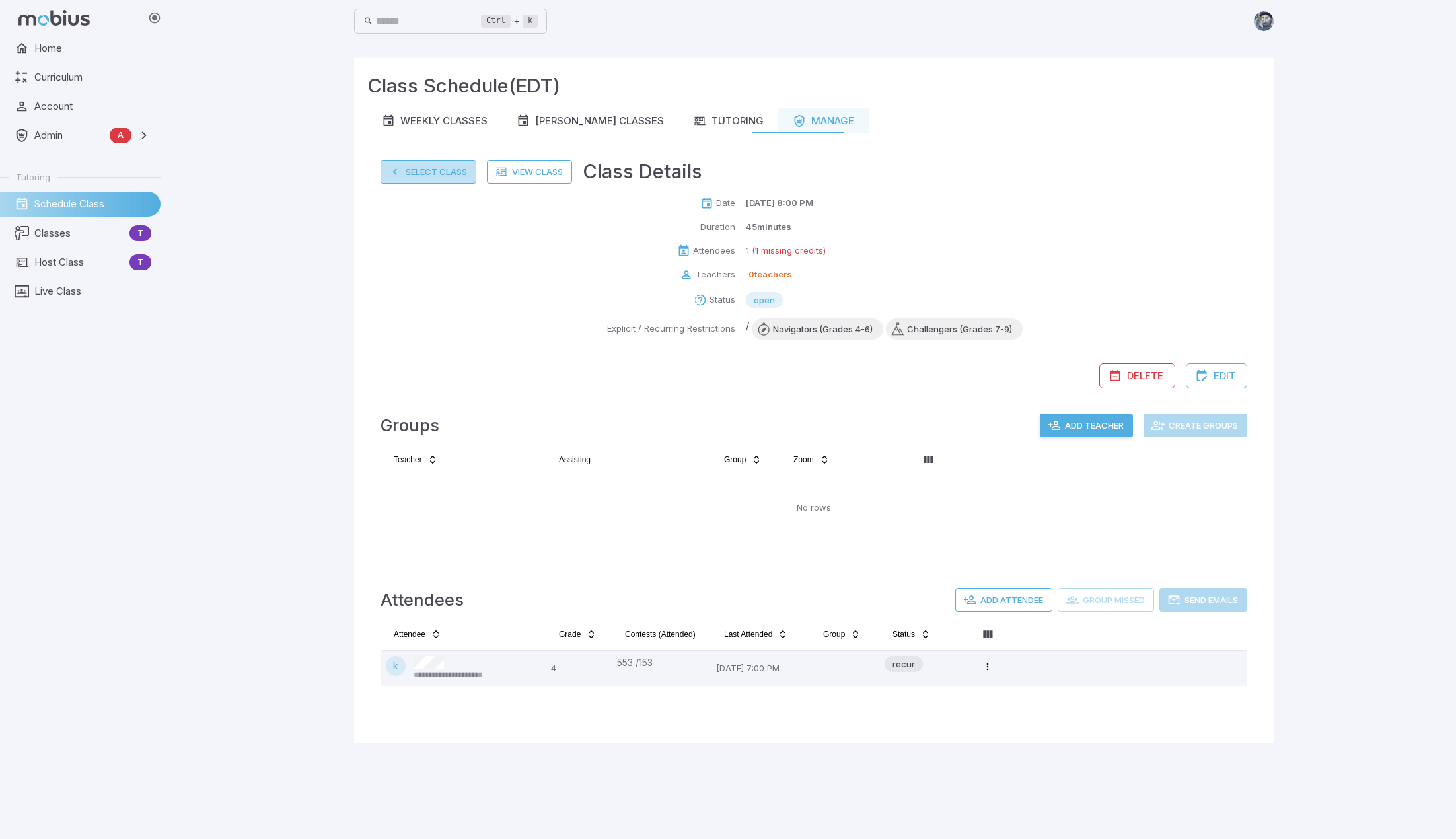
click at [474, 174] on button "Select Class" at bounding box center [428, 171] width 96 height 24
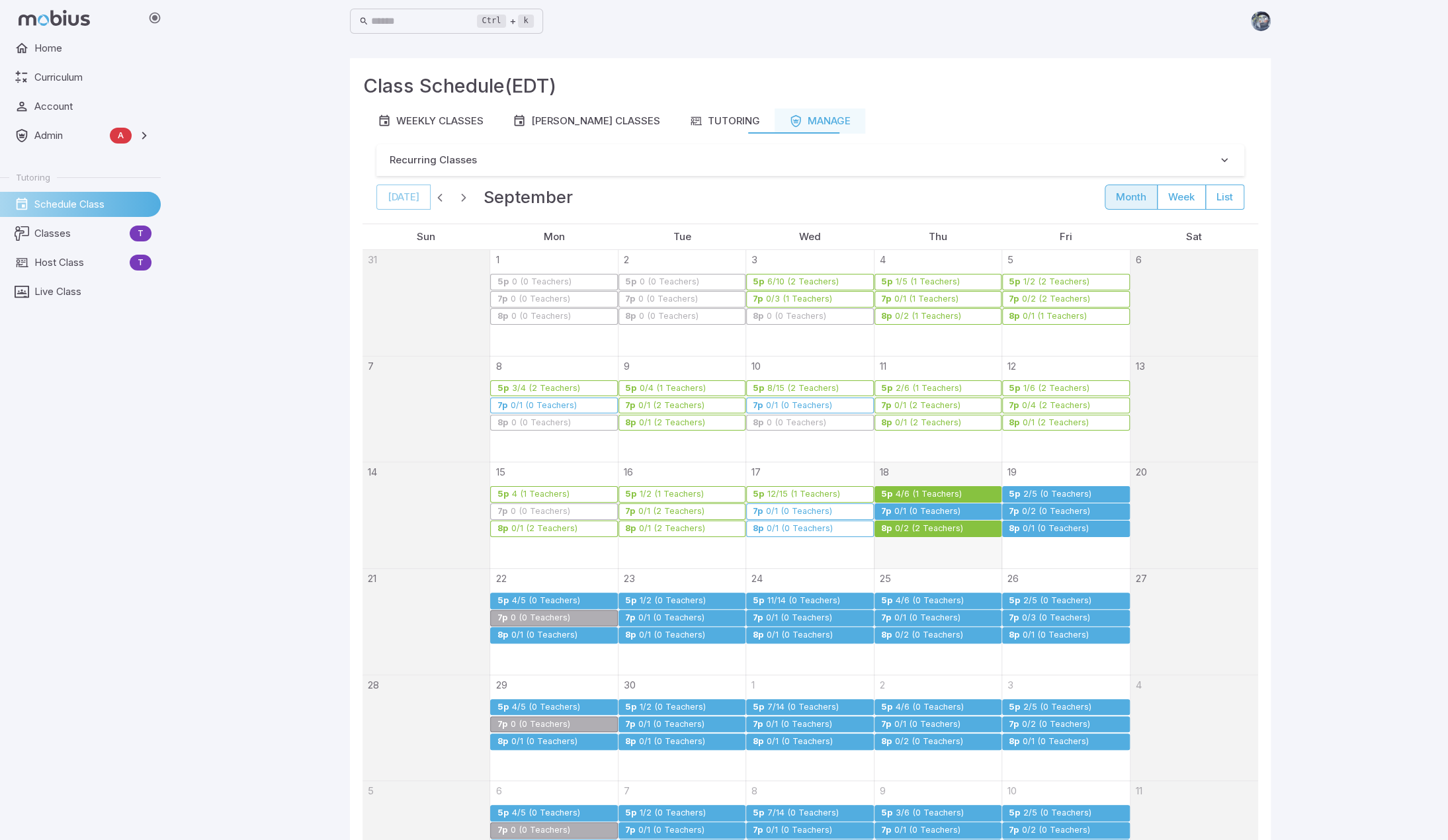
click at [796, 379] on div "Ctrl + k ​ Class Schedule (EDT) Weekly Classes Ms Moore Classes Tutoring Manage…" at bounding box center [810, 491] width 1276 height 982
